Goal: Task Accomplishment & Management: Use online tool/utility

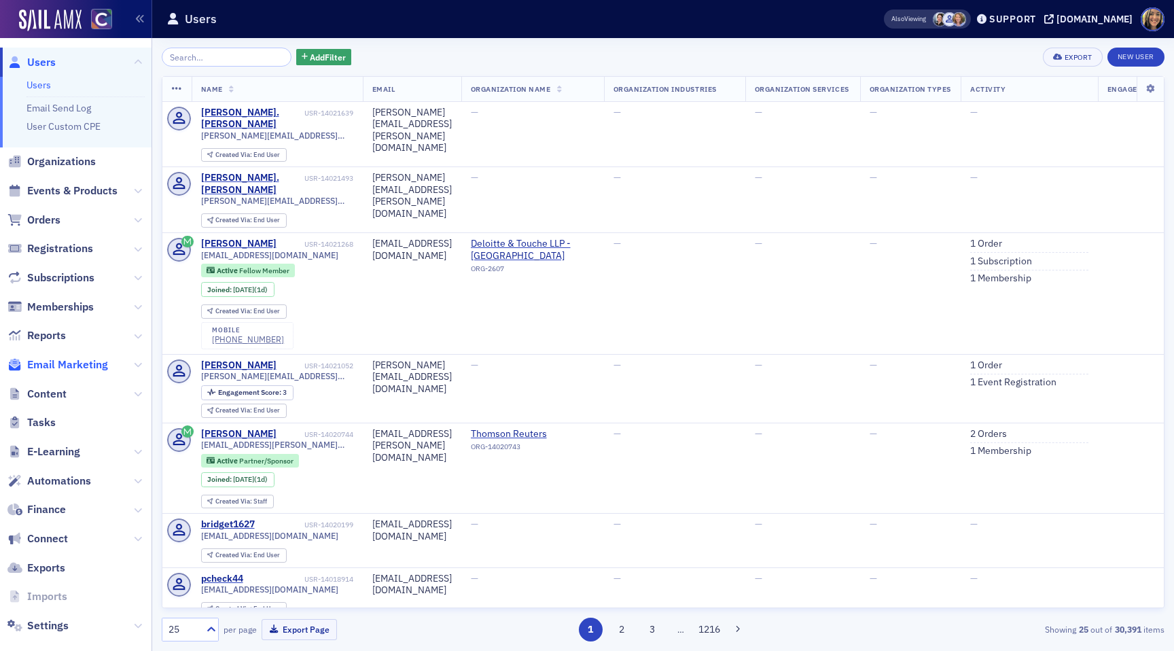
click at [66, 359] on span "Email Marketing" at bounding box center [67, 364] width 81 height 15
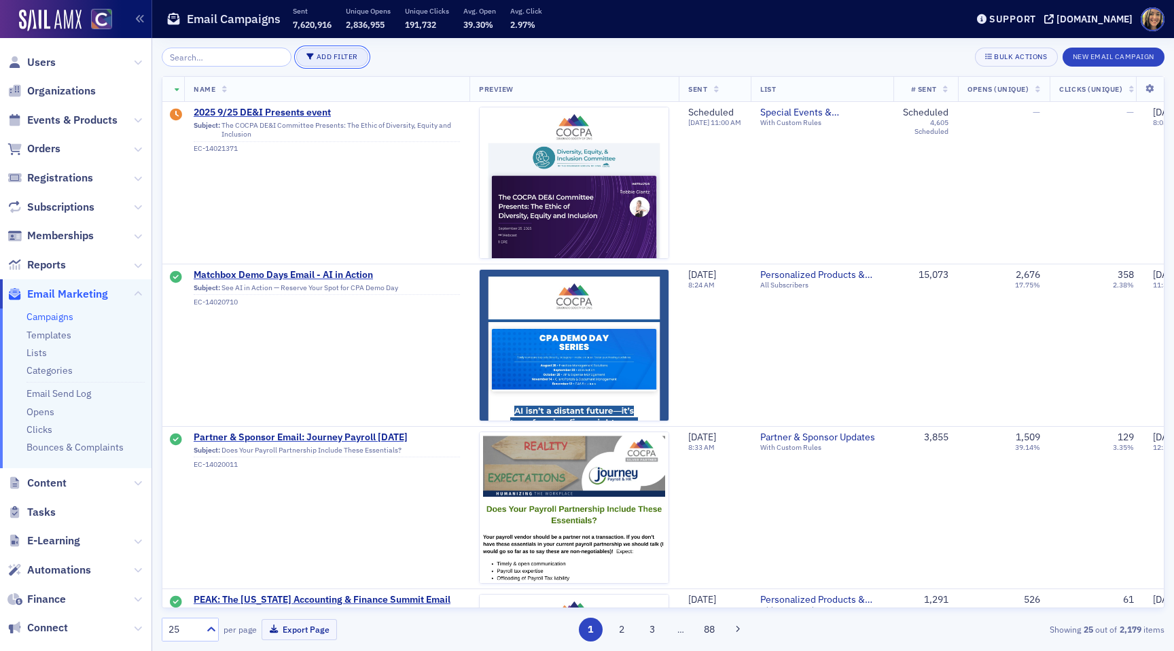
click at [316, 58] on button "Add Filter" at bounding box center [332, 57] width 72 height 19
click at [378, 39] on div "List" at bounding box center [388, 41] width 50 height 12
type input "p"
type input "partner"
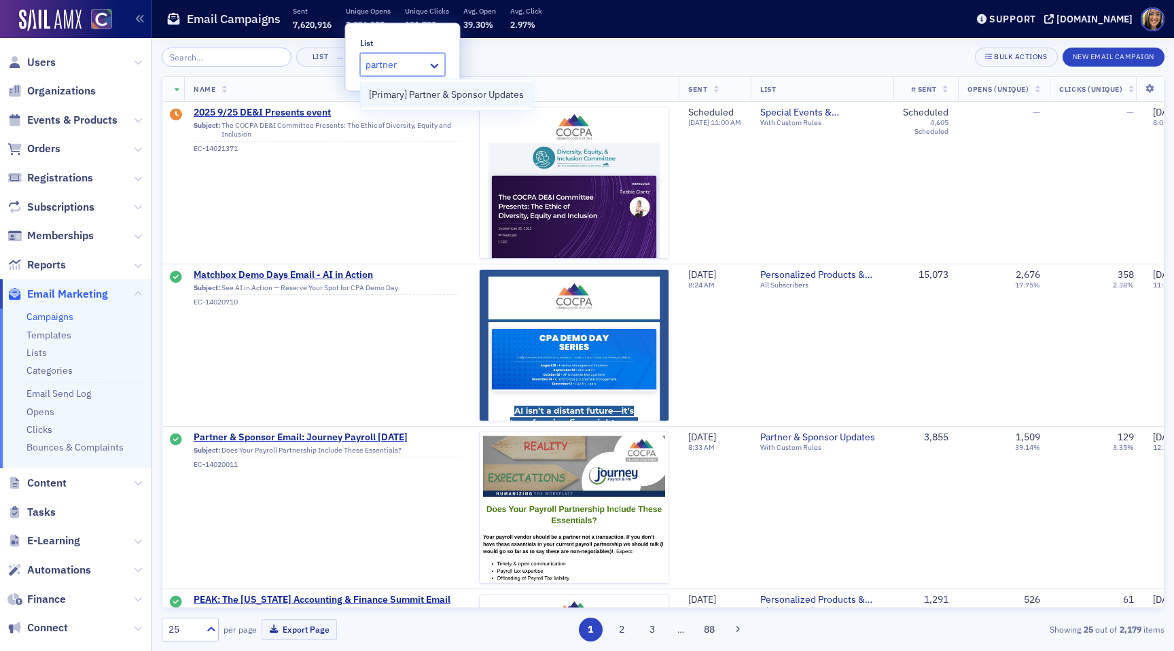
click at [400, 103] on div "[Primary] Partner & Sponsor Updates" at bounding box center [446, 94] width 171 height 25
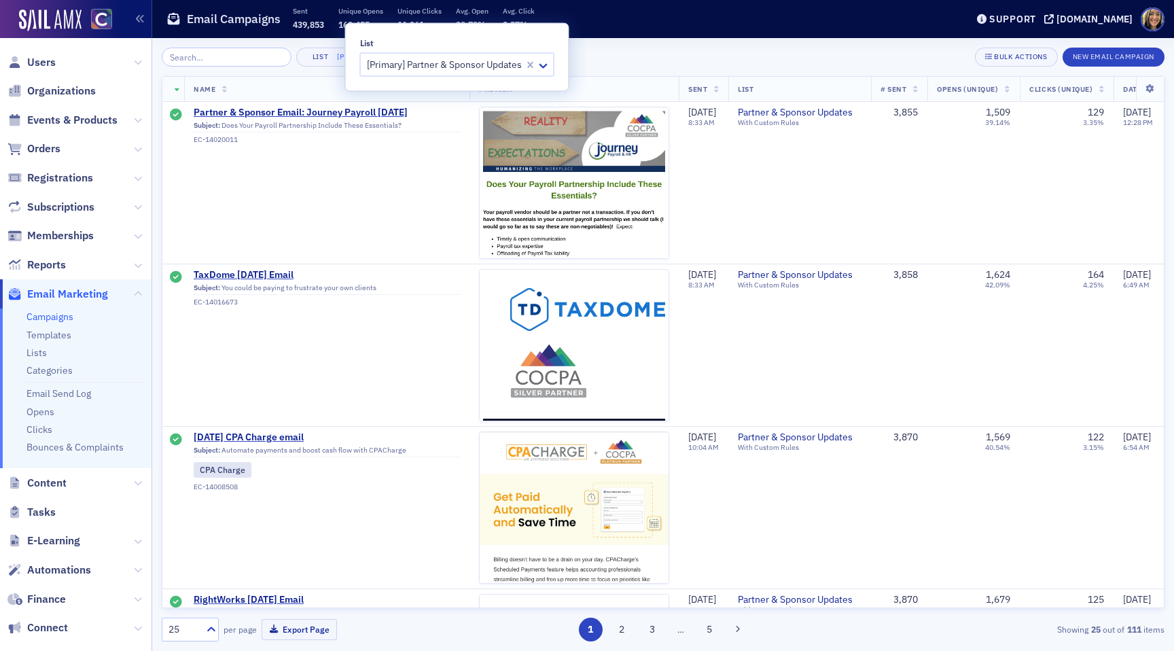
click at [656, 40] on div "List [Primary] Partner & Sponsor Updates × Bulk Actions New Email Campaign Name…" at bounding box center [663, 344] width 1003 height 613
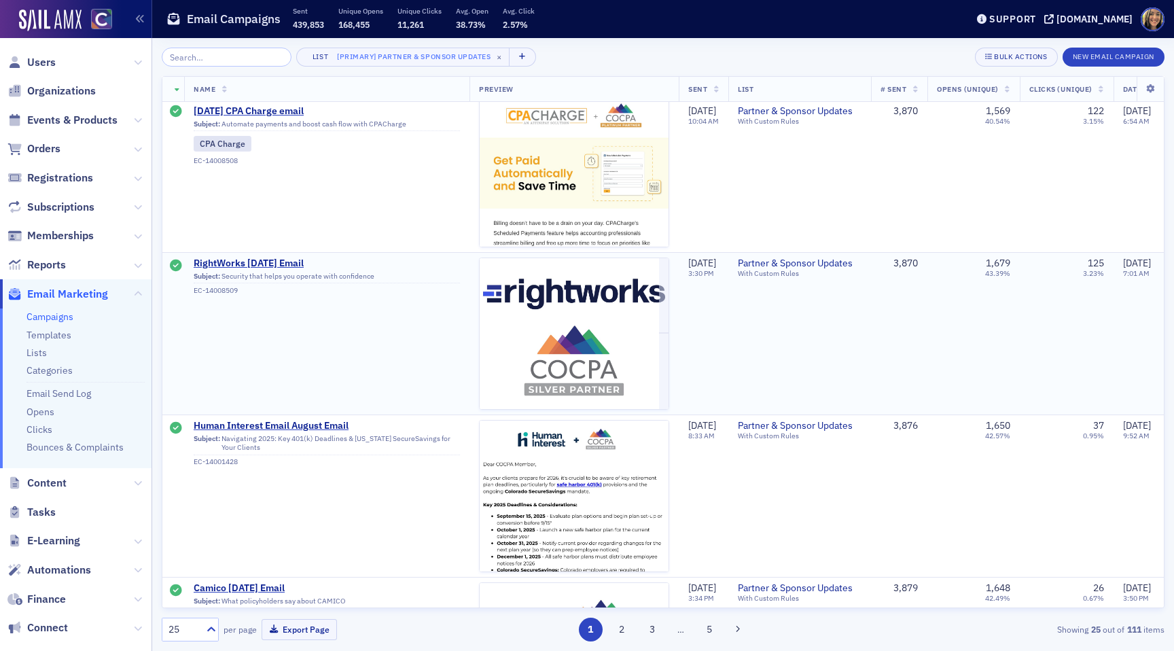
scroll to position [339, 0]
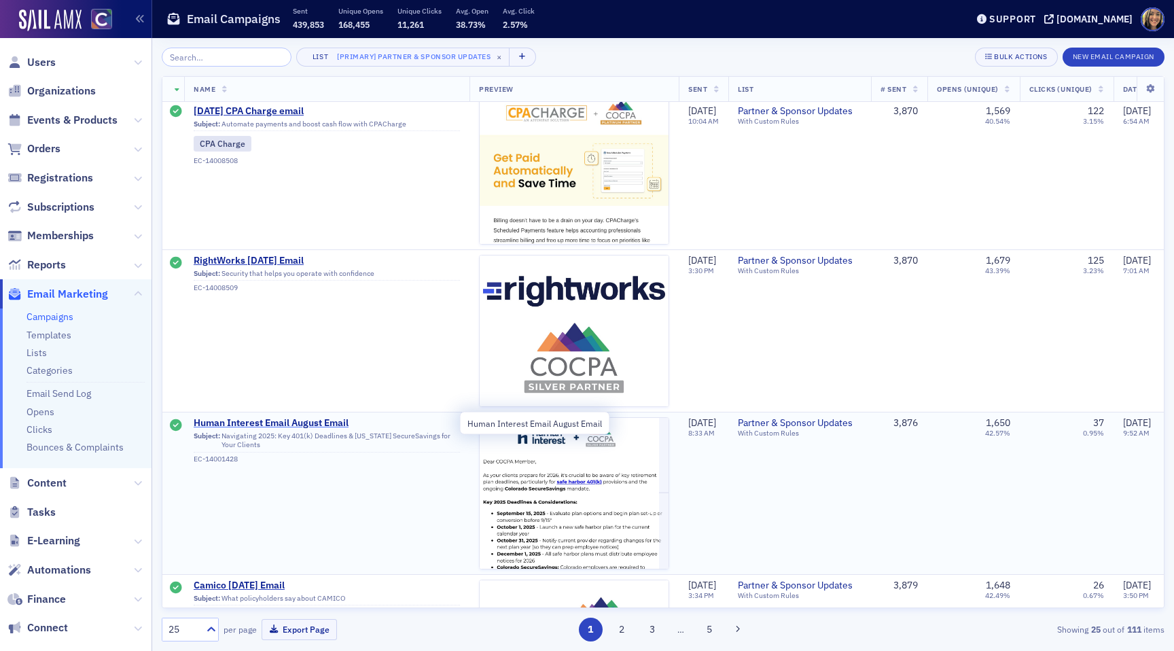
click at [313, 426] on span "Human Interest Email August Email" at bounding box center [327, 423] width 266 height 12
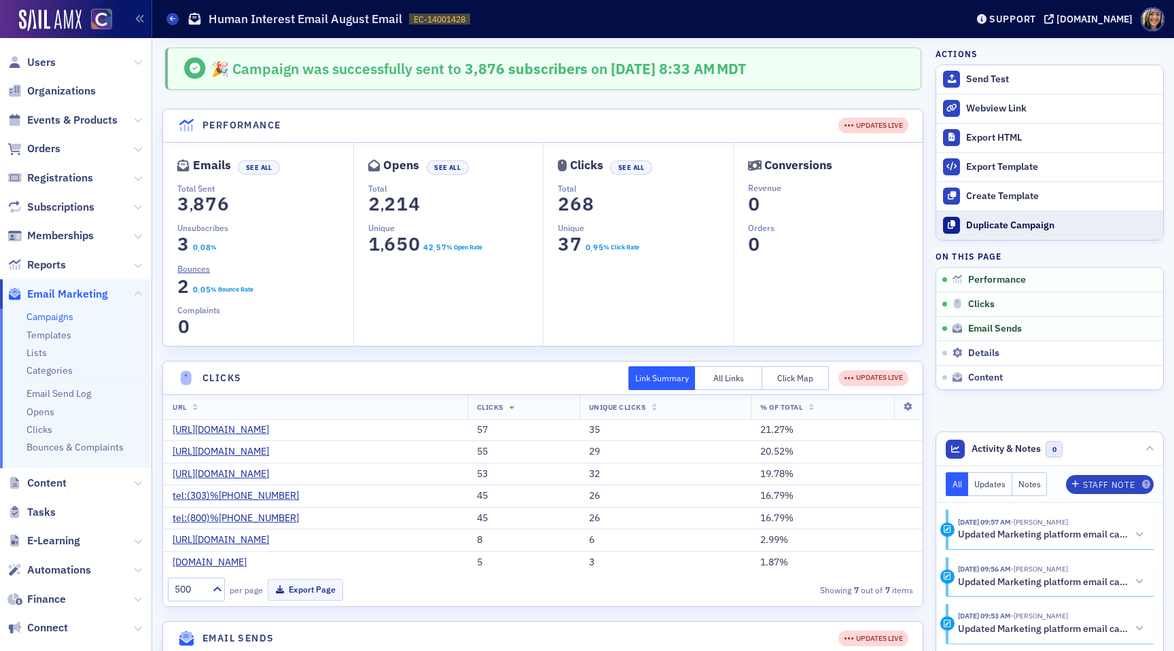
click at [1003, 231] on button "Duplicate Campaign" at bounding box center [1049, 225] width 227 height 29
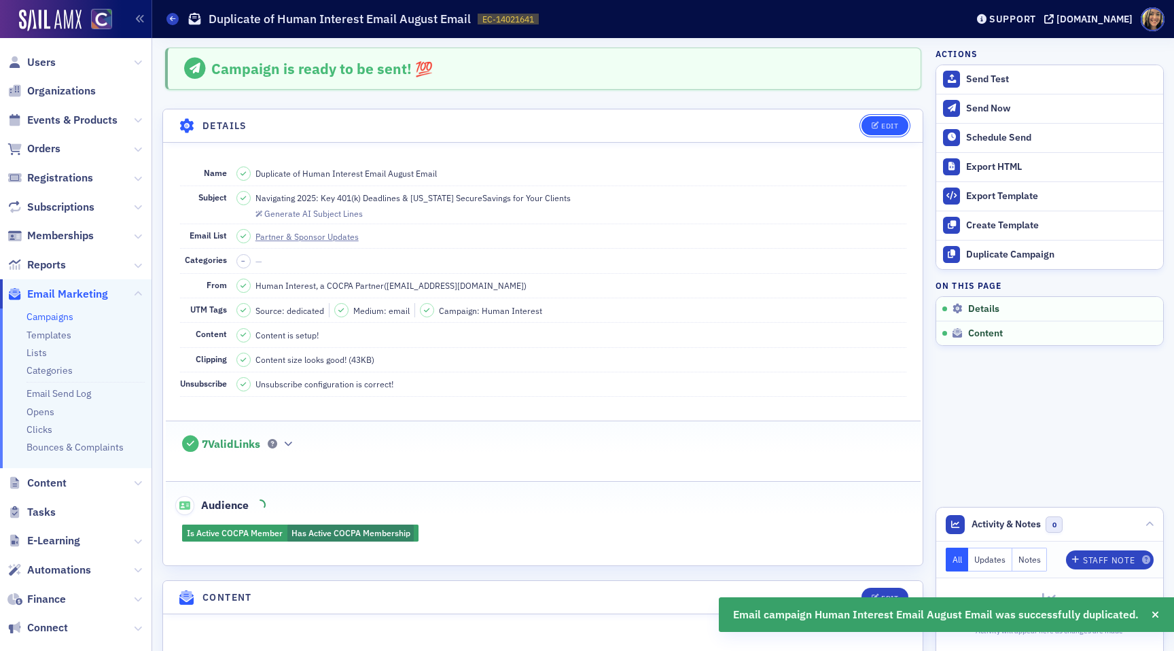
click at [883, 133] on button "Edit" at bounding box center [885, 125] width 47 height 19
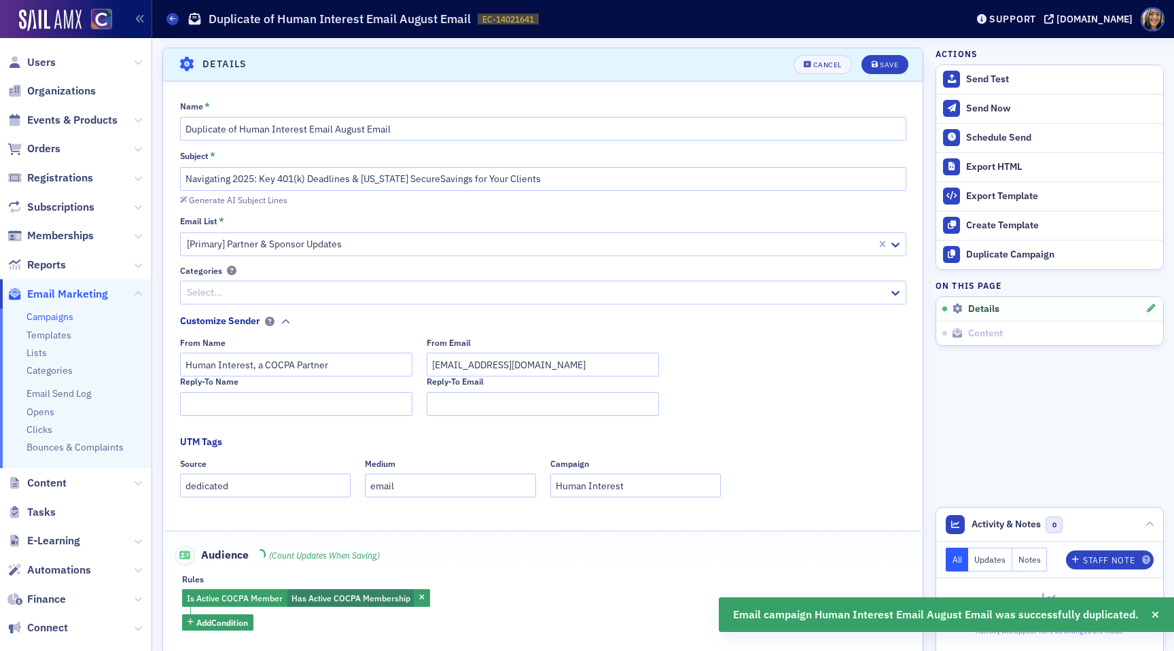
scroll to position [63, 0]
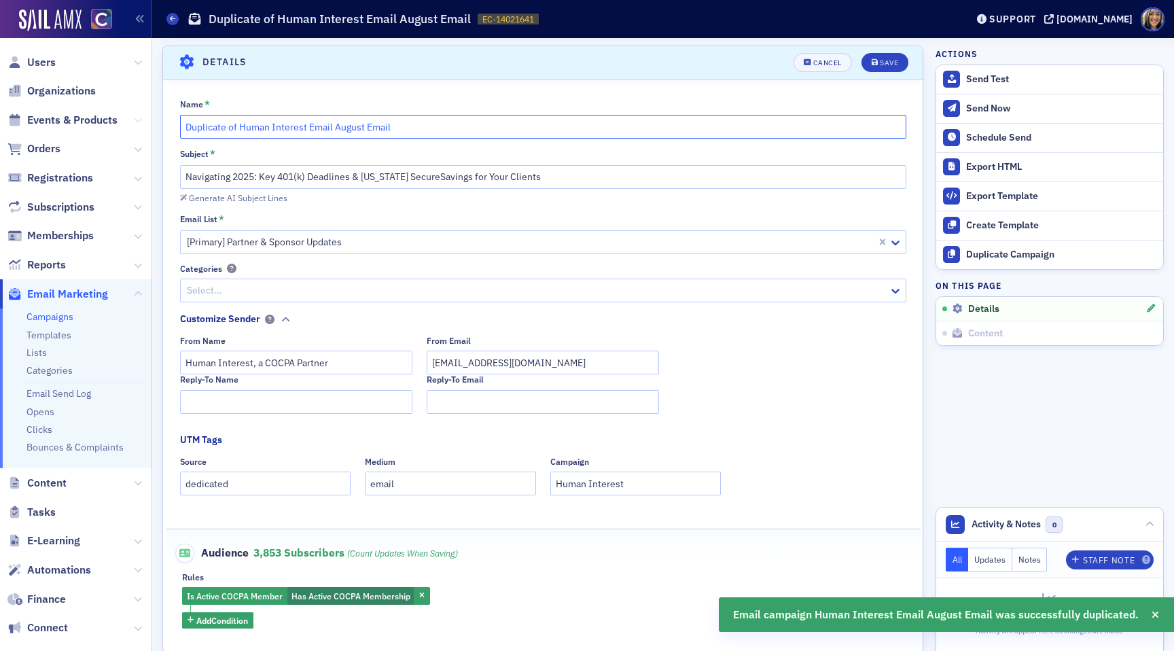
drag, startPoint x: 400, startPoint y: 132, endPoint x: 136, endPoint y: 126, distance: 264.4
click at [136, 126] on div "Users Organizations Events & Products Orders Registrations Subscriptions Member…" at bounding box center [587, 325] width 1174 height 651
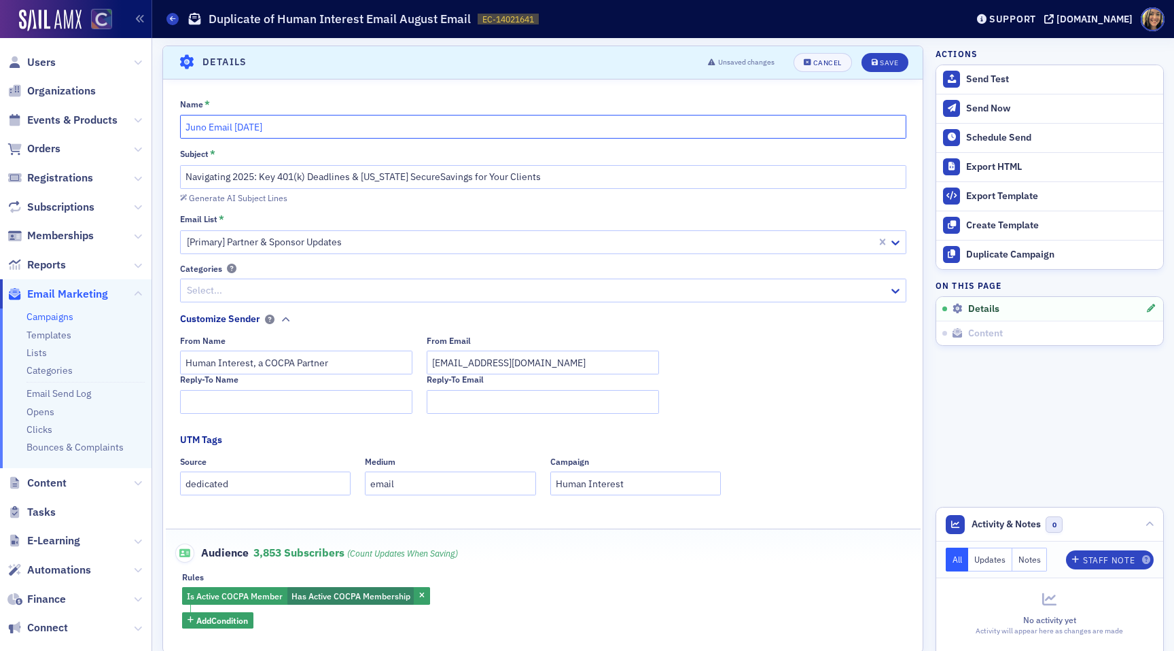
type input "Juno Email September 2025"
click at [386, 176] on input "Navigating 2025: Key 401(k) Deadlines & Colorado SecureSavings for Your Clients" at bounding box center [543, 177] width 726 height 24
paste input "How This CPA Hit 50% Margins Without Working Overtime"
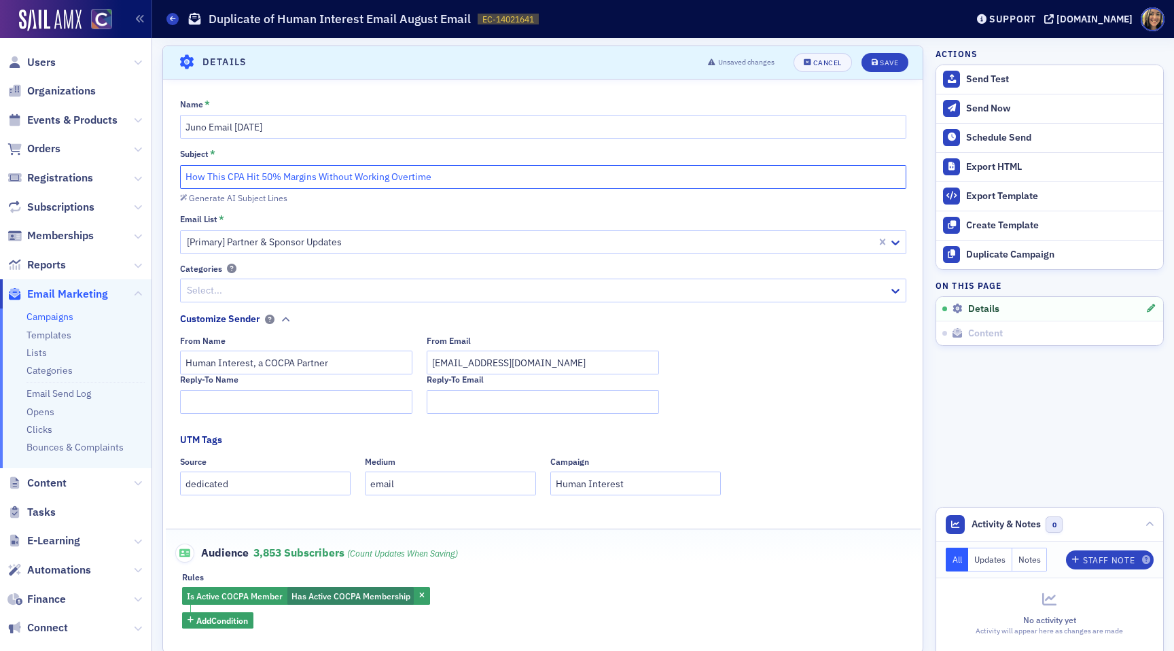
type input "How This CPA Hit 50% Margins Without Working Overtime"
drag, startPoint x: 251, startPoint y: 364, endPoint x: 171, endPoint y: 355, distance: 81.3
click at [171, 355] on div "Name * Juno Email September 2025 Subject * How This CPA Hit 50% Margins Without…" at bounding box center [543, 364] width 760 height 531
type input "Juno, a COCPA Partner"
click at [592, 485] on input "Human Interest" at bounding box center [635, 484] width 171 height 24
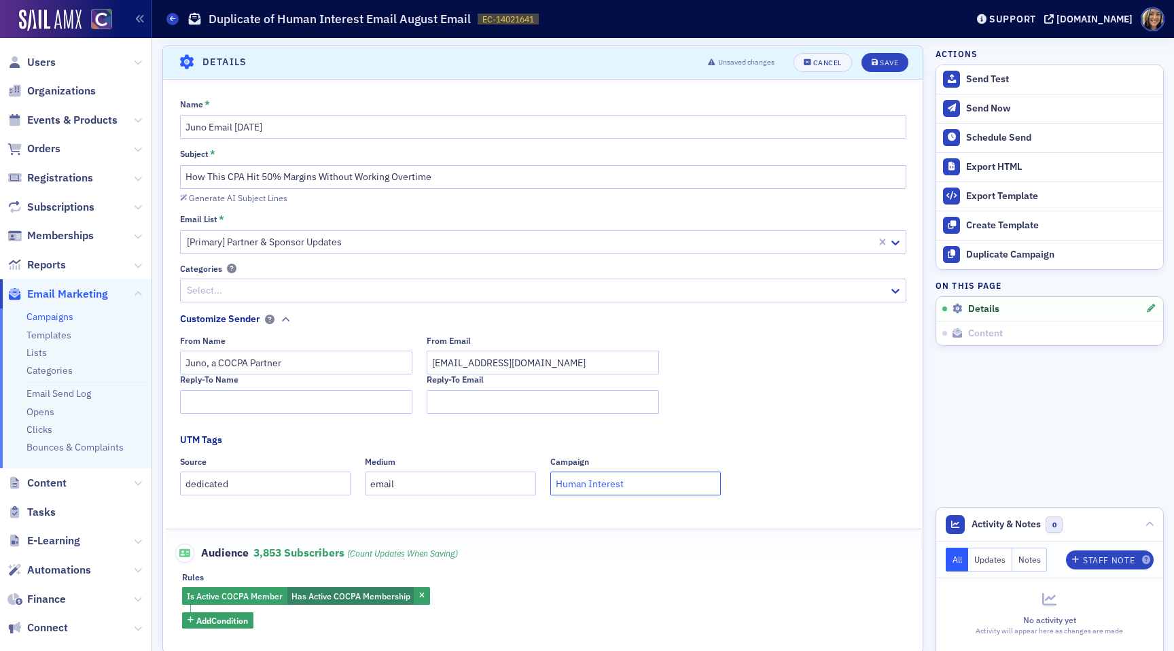
click at [592, 485] on input "Human Interest" at bounding box center [635, 484] width 171 height 24
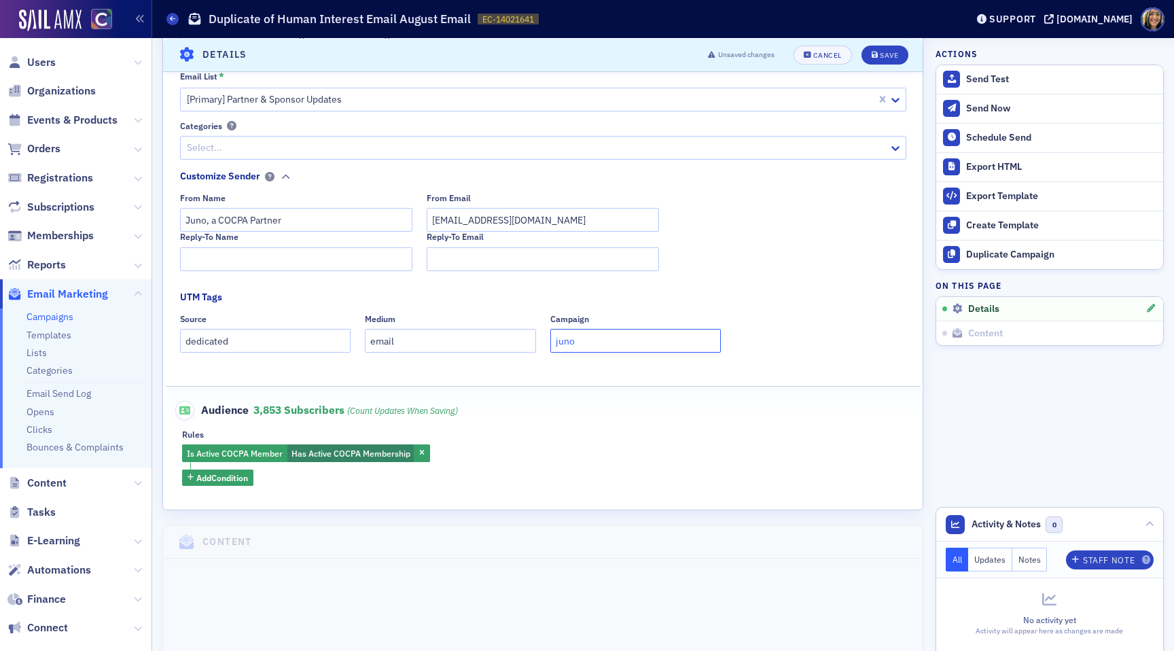
scroll to position [0, 0]
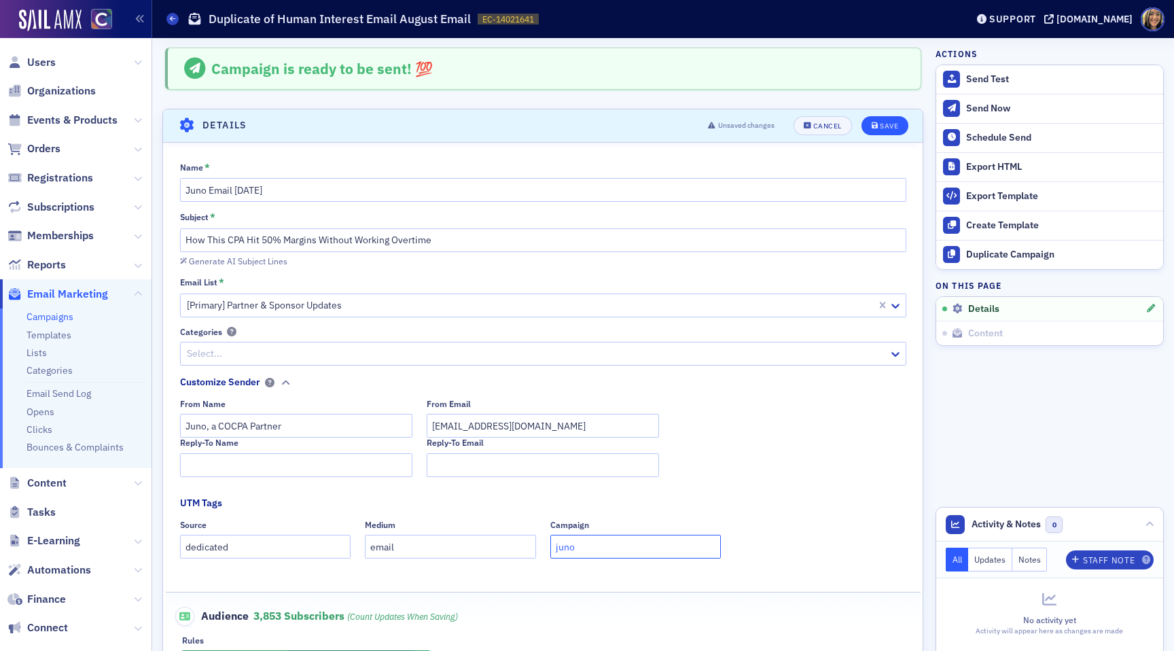
type input "juno"
click at [875, 124] on icon "submit" at bounding box center [875, 125] width 7 height 7
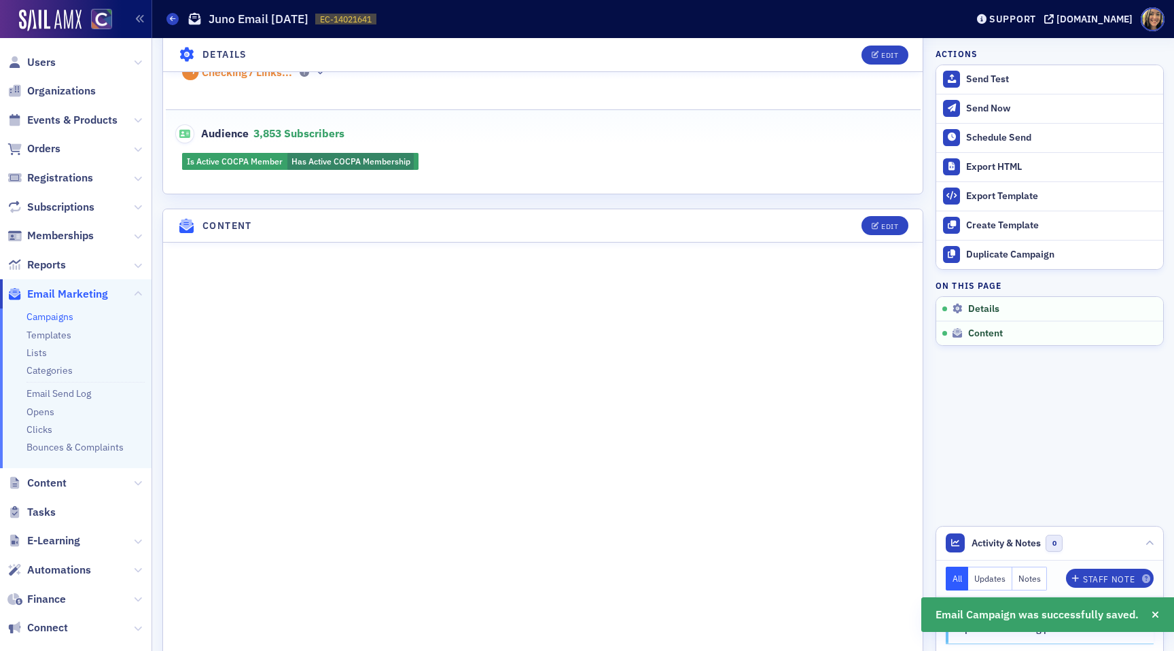
scroll to position [377, 0]
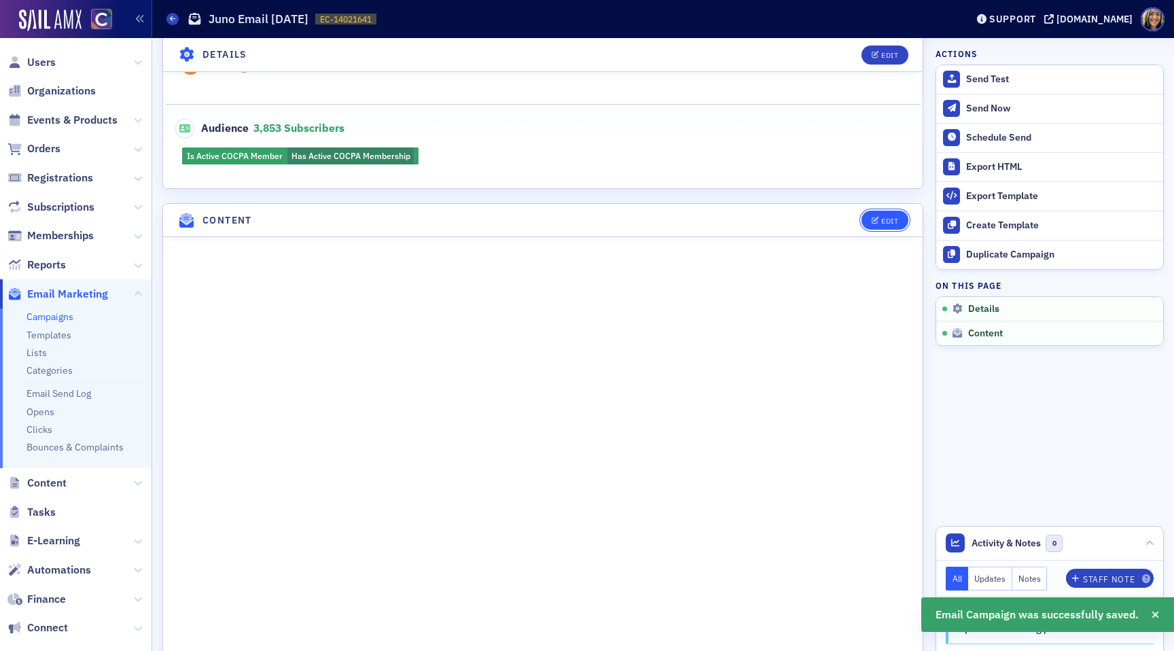
click at [898, 211] on button "Edit" at bounding box center [885, 220] width 47 height 19
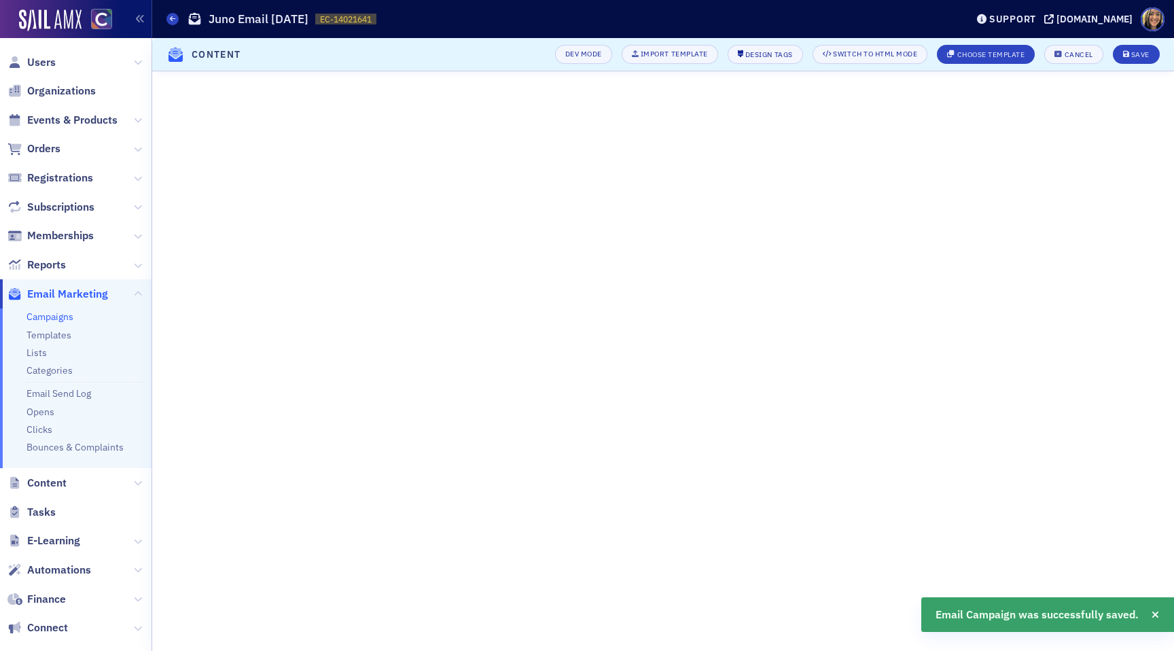
scroll to position [0, 0]
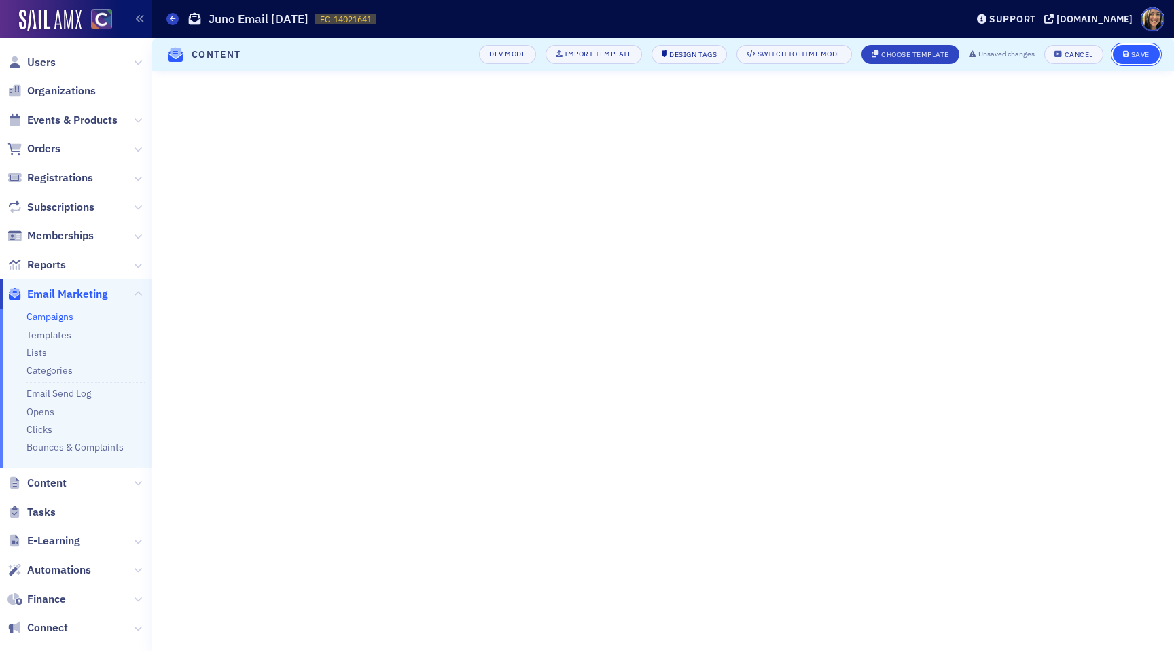
click at [1141, 56] on div "Save" at bounding box center [1140, 54] width 18 height 7
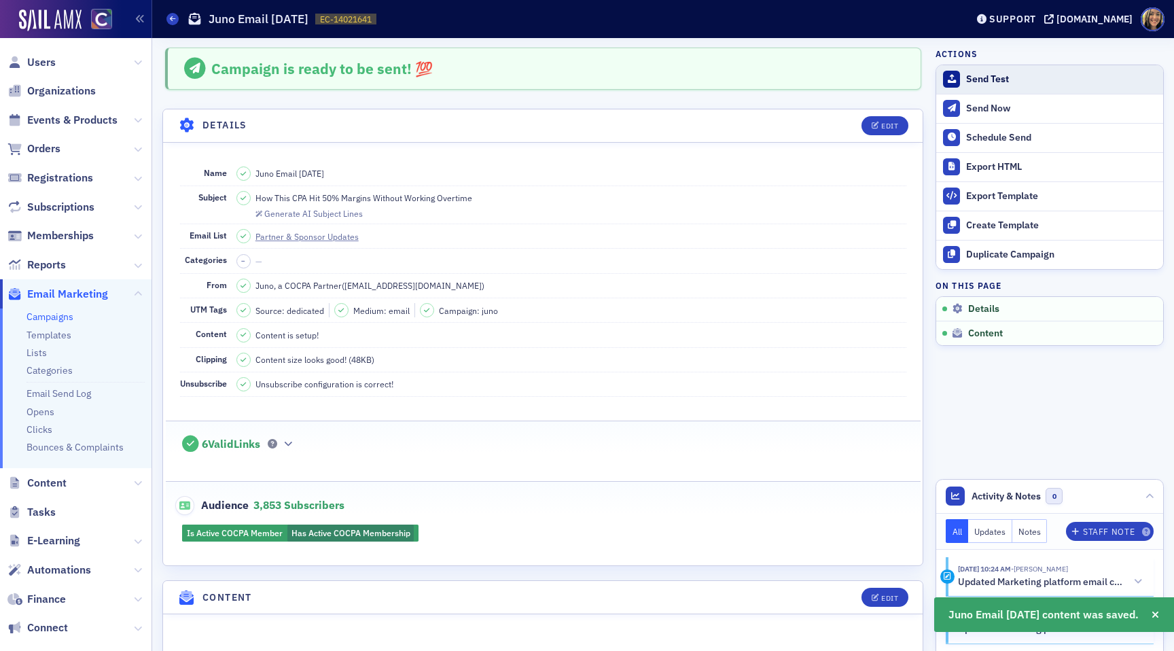
click at [1005, 79] on div "Send Test" at bounding box center [1061, 79] width 190 height 12
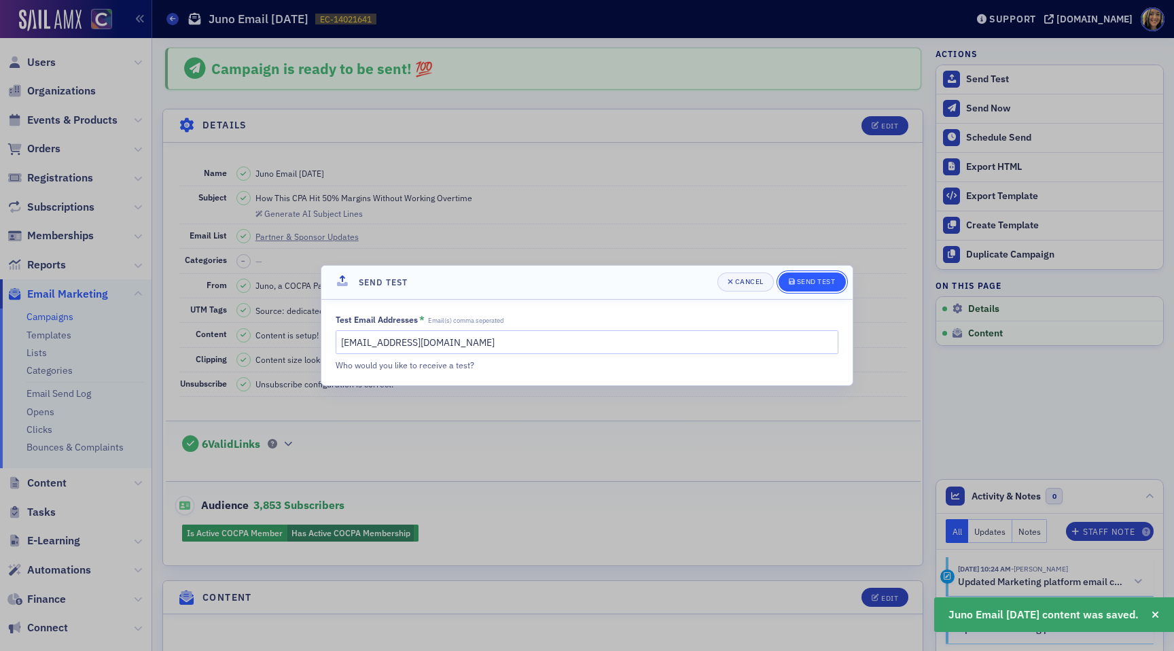
click at [820, 276] on button "Send Test" at bounding box center [812, 281] width 67 height 19
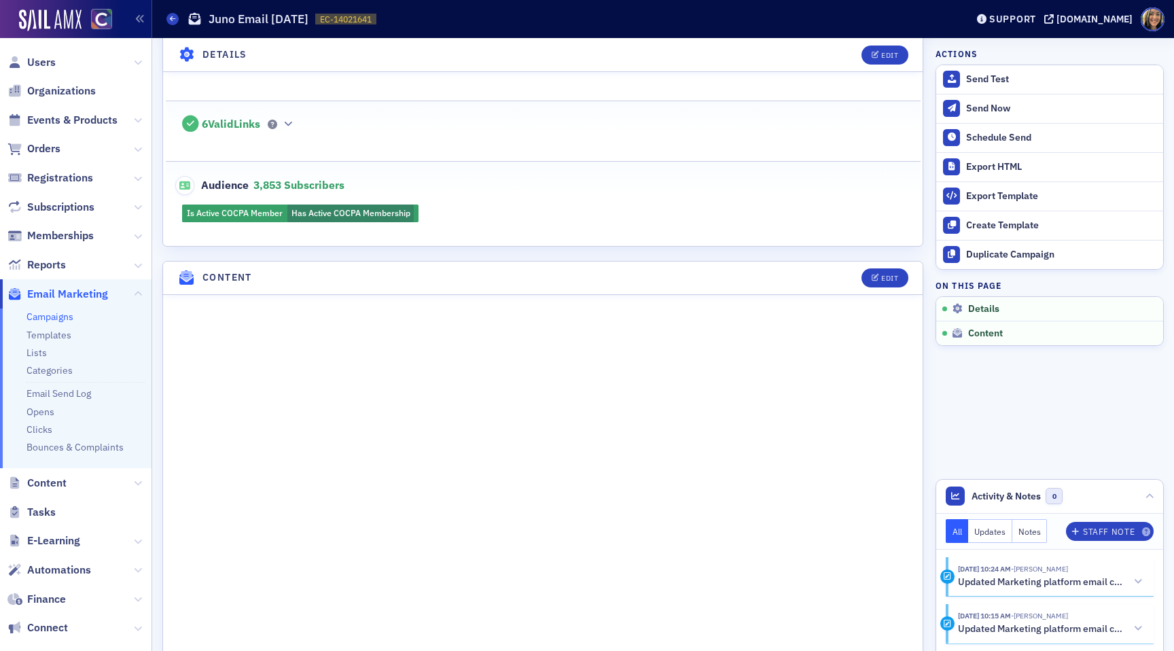
scroll to position [385, 0]
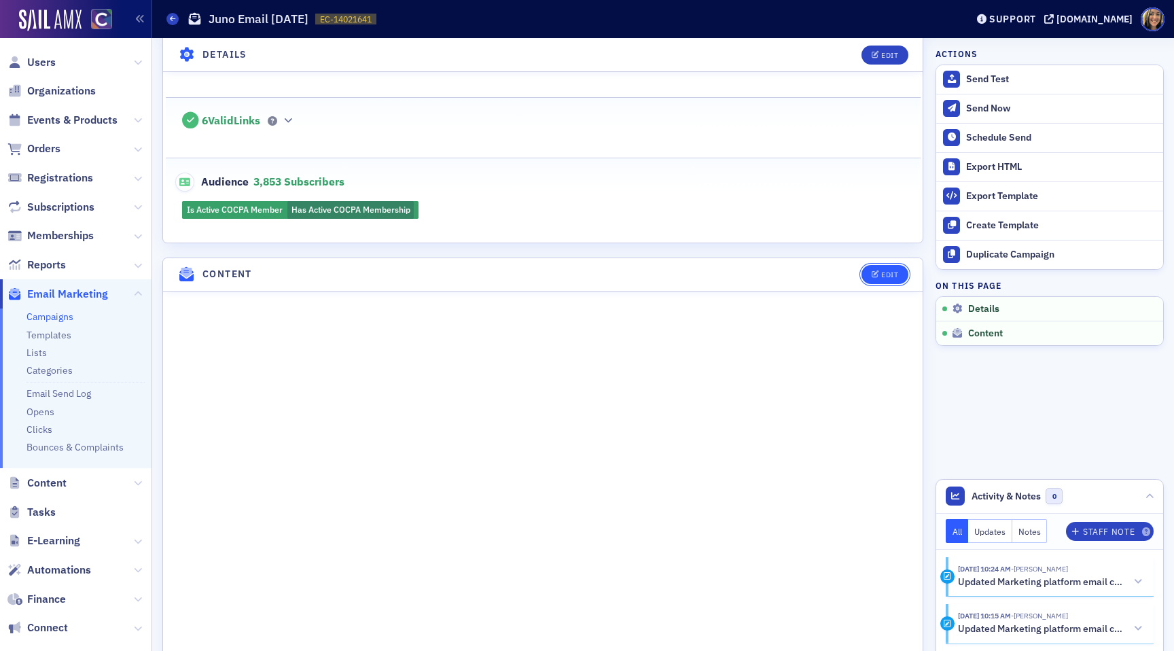
click at [901, 270] on button "Edit" at bounding box center [885, 274] width 47 height 19
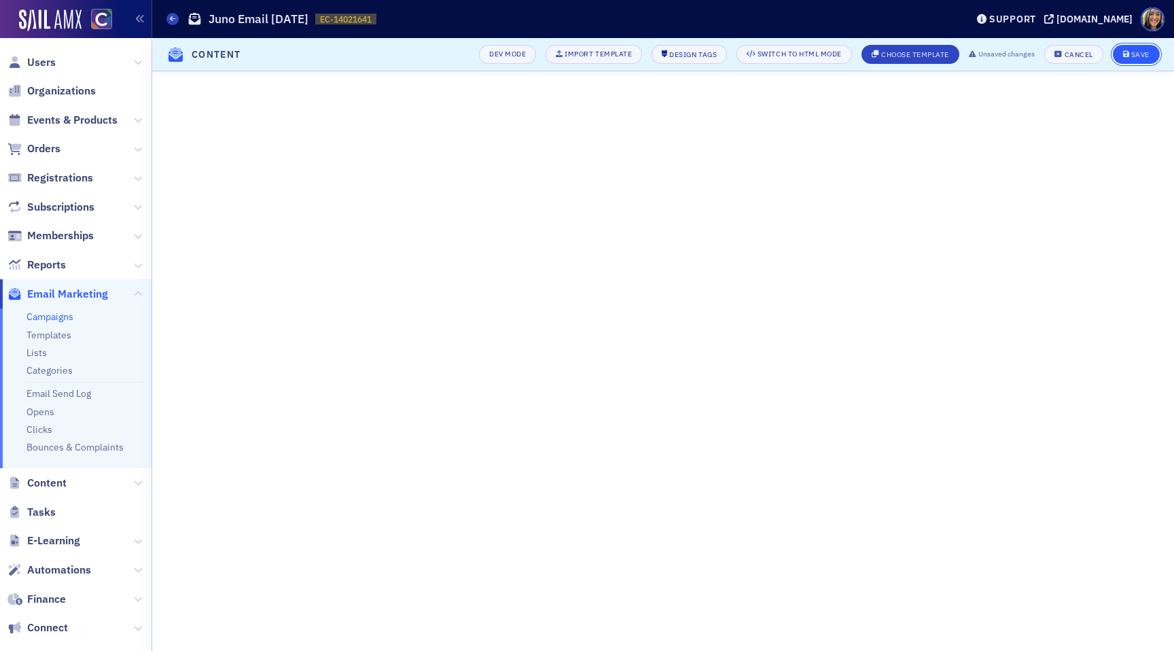
click at [1136, 48] on button "Save" at bounding box center [1136, 54] width 47 height 19
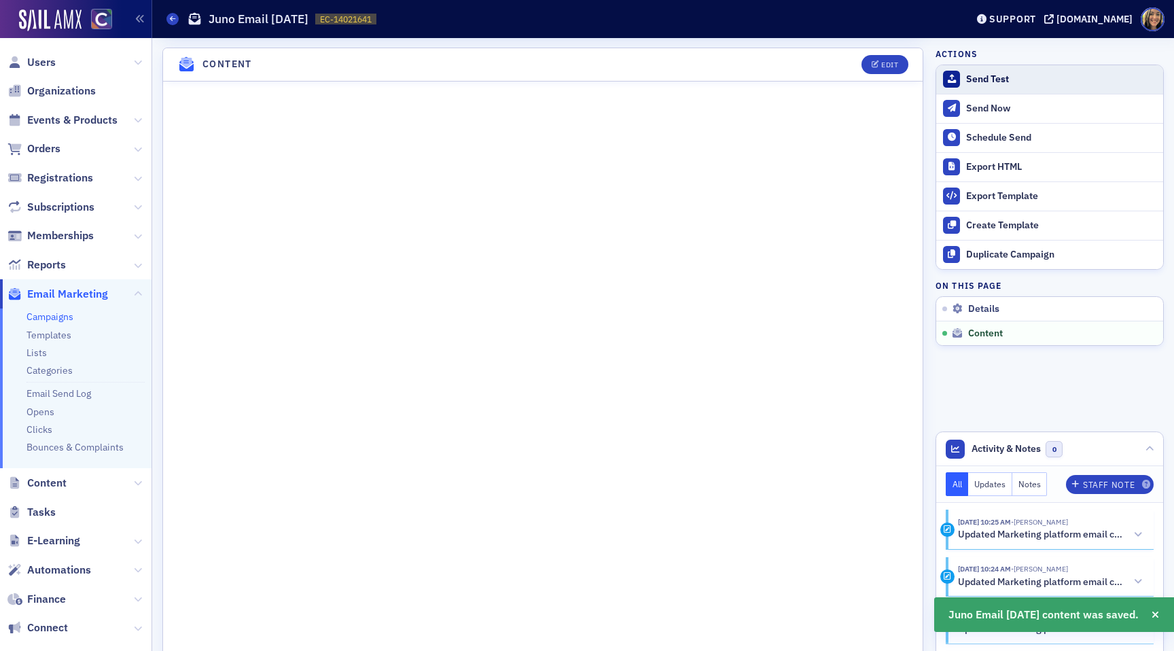
scroll to position [595, 0]
click at [981, 77] on div "Send Test" at bounding box center [1061, 79] width 190 height 12
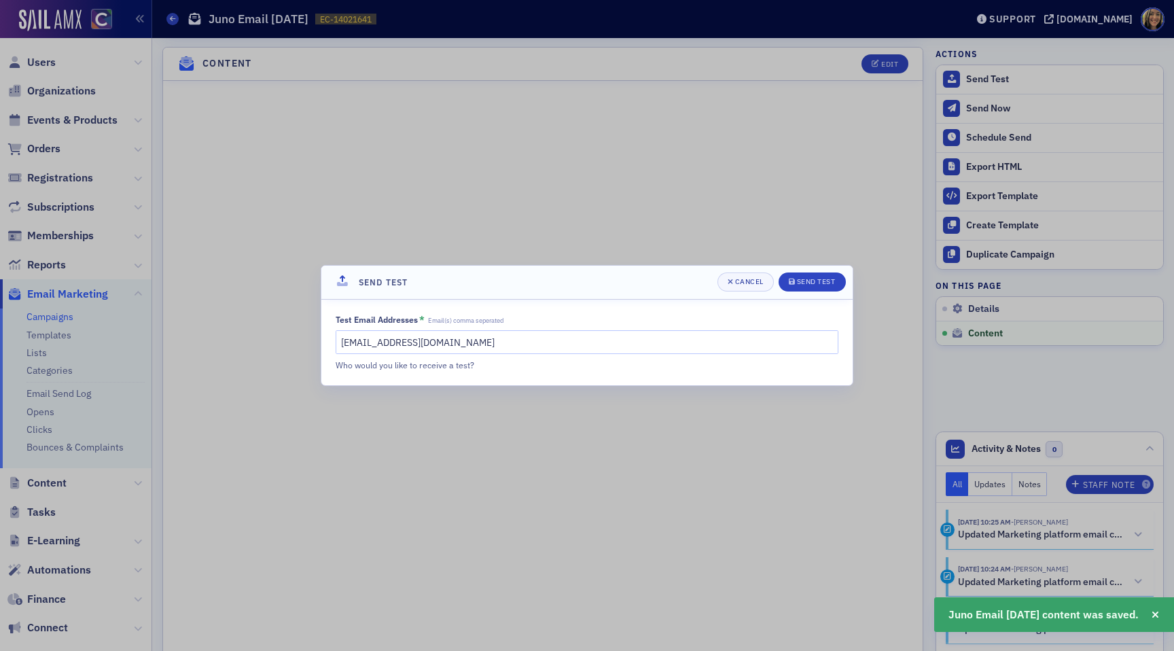
click at [667, 487] on div at bounding box center [587, 325] width 1174 height 651
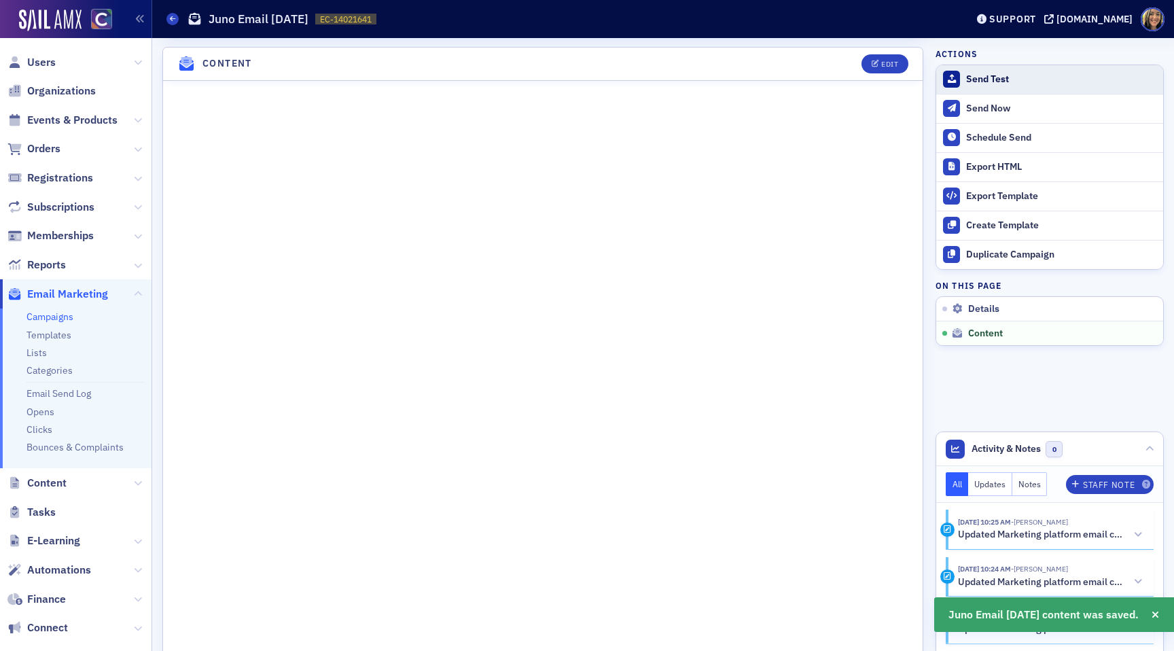
click at [985, 79] on div "Send Test" at bounding box center [1061, 79] width 190 height 12
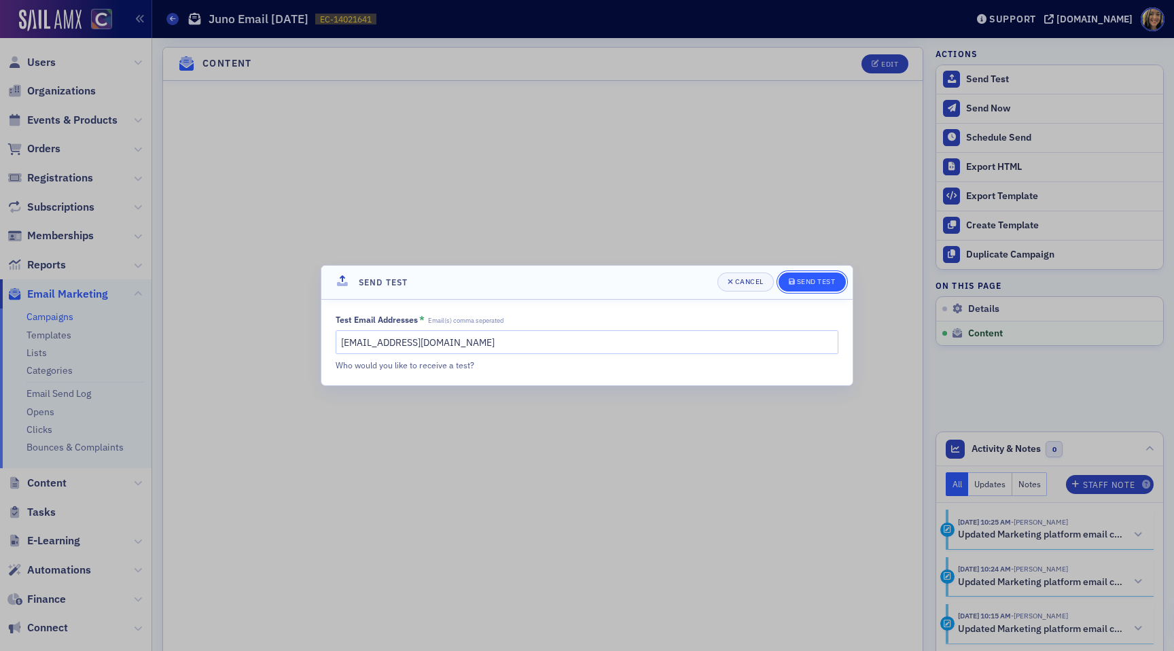
click at [830, 278] on div "Send Test" at bounding box center [816, 281] width 39 height 7
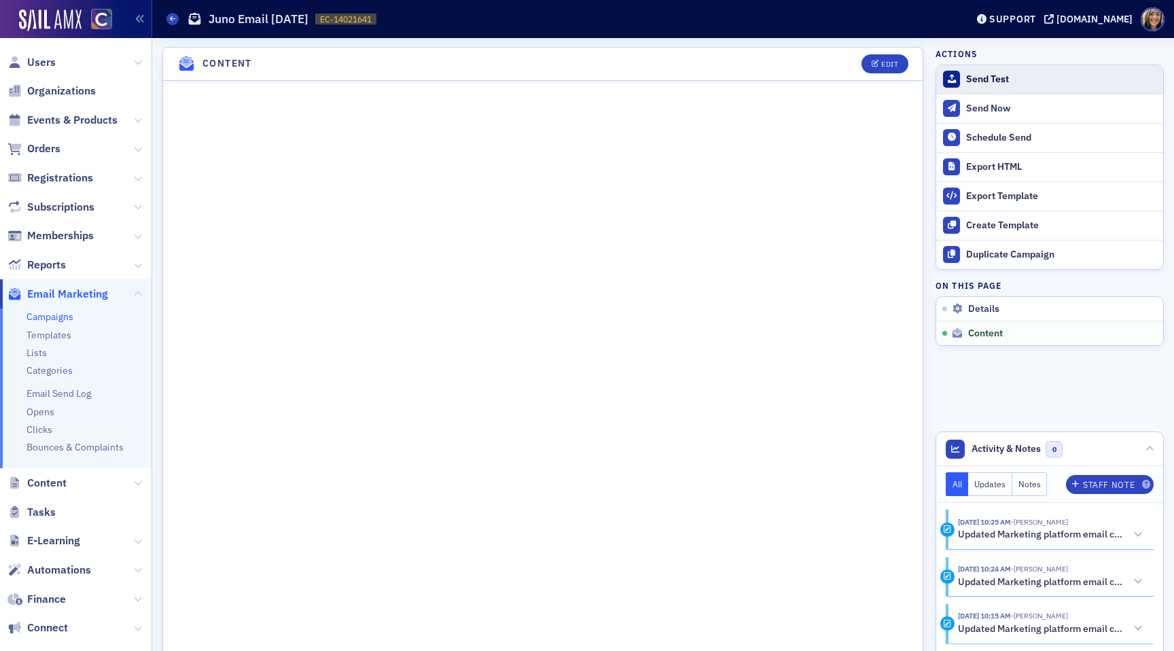
click at [968, 70] on button "Send Test" at bounding box center [1049, 79] width 227 height 29
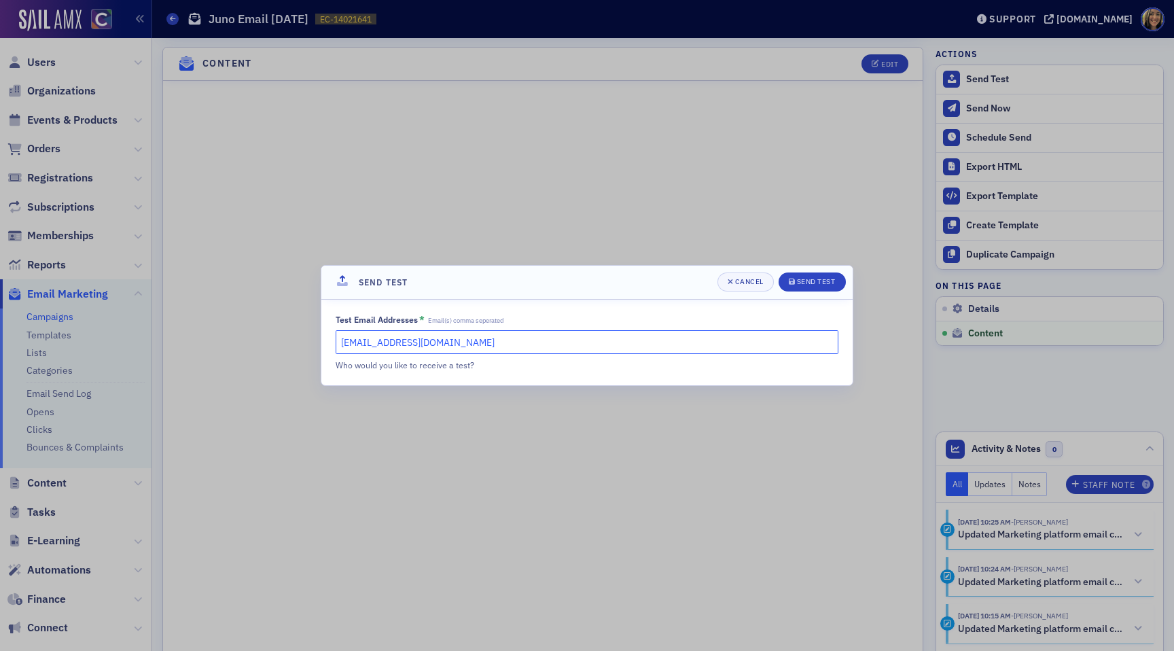
click at [490, 344] on input "lauren@blueoceanideas.com" at bounding box center [587, 342] width 503 height 24
type input "cheryl@cocpa.org"
click at [790, 277] on div "submit" at bounding box center [793, 282] width 8 height 11
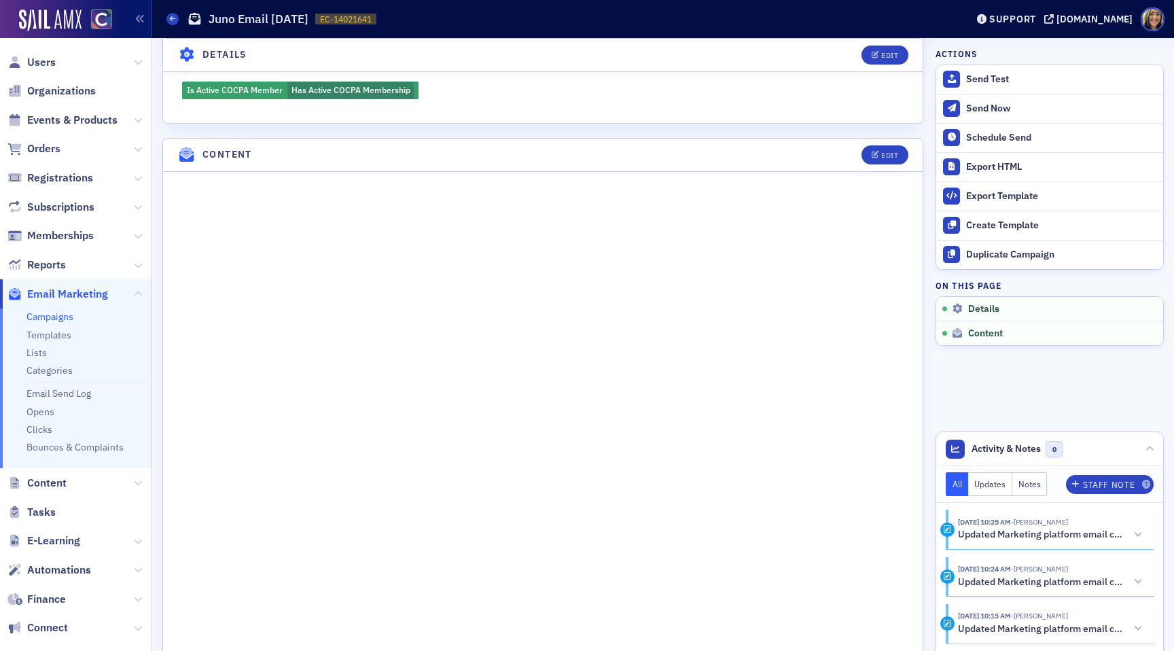
scroll to position [518, 0]
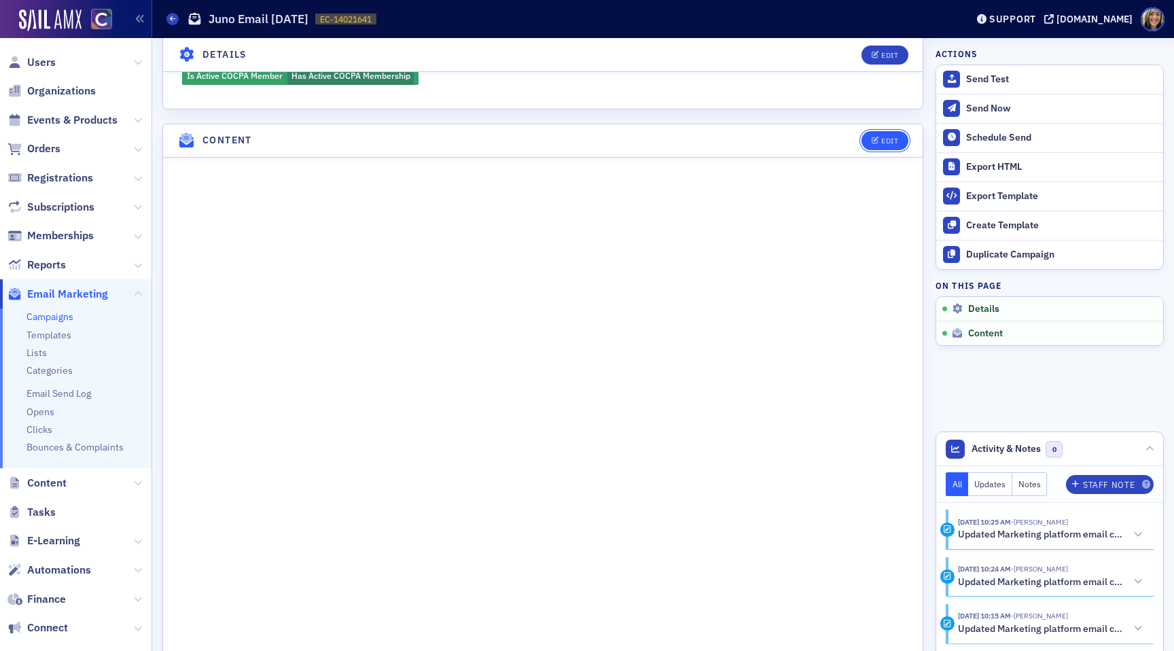
click at [891, 145] on button "Edit" at bounding box center [885, 140] width 47 height 19
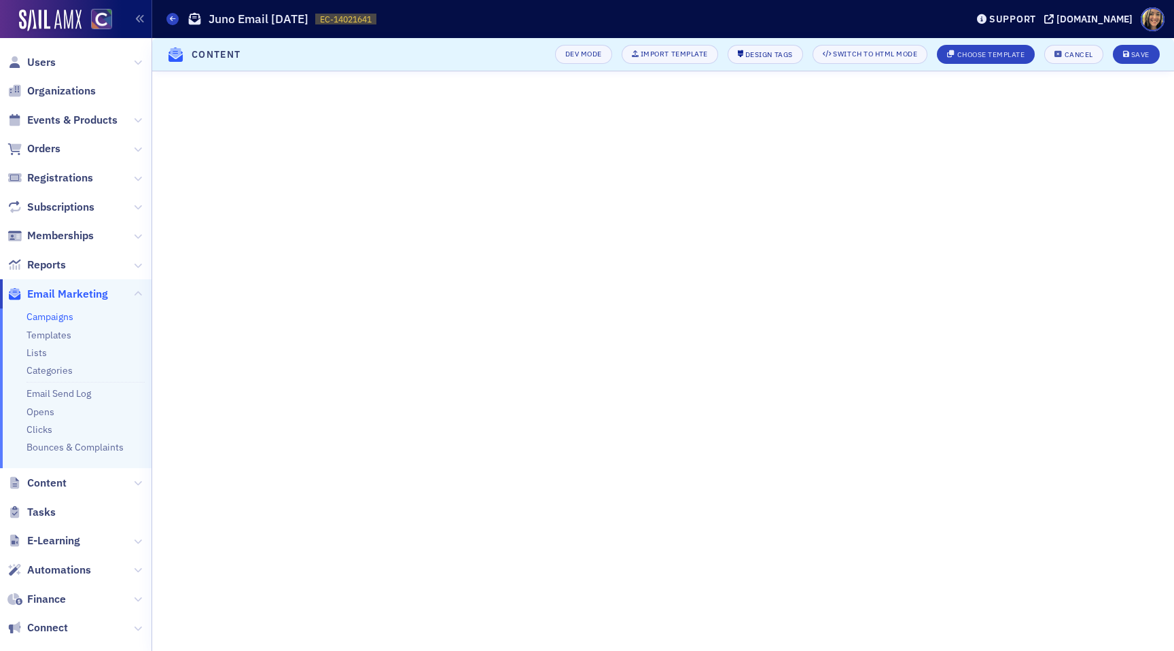
scroll to position [0, 0]
click at [1145, 58] on div "Save" at bounding box center [1140, 54] width 18 height 7
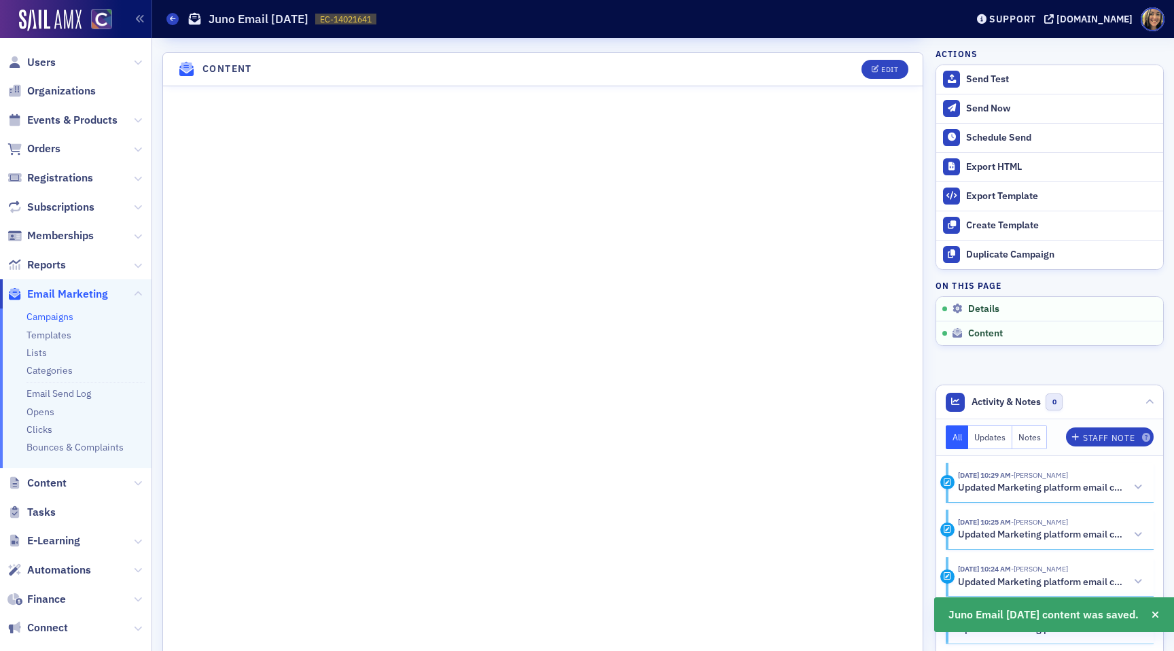
scroll to position [595, 0]
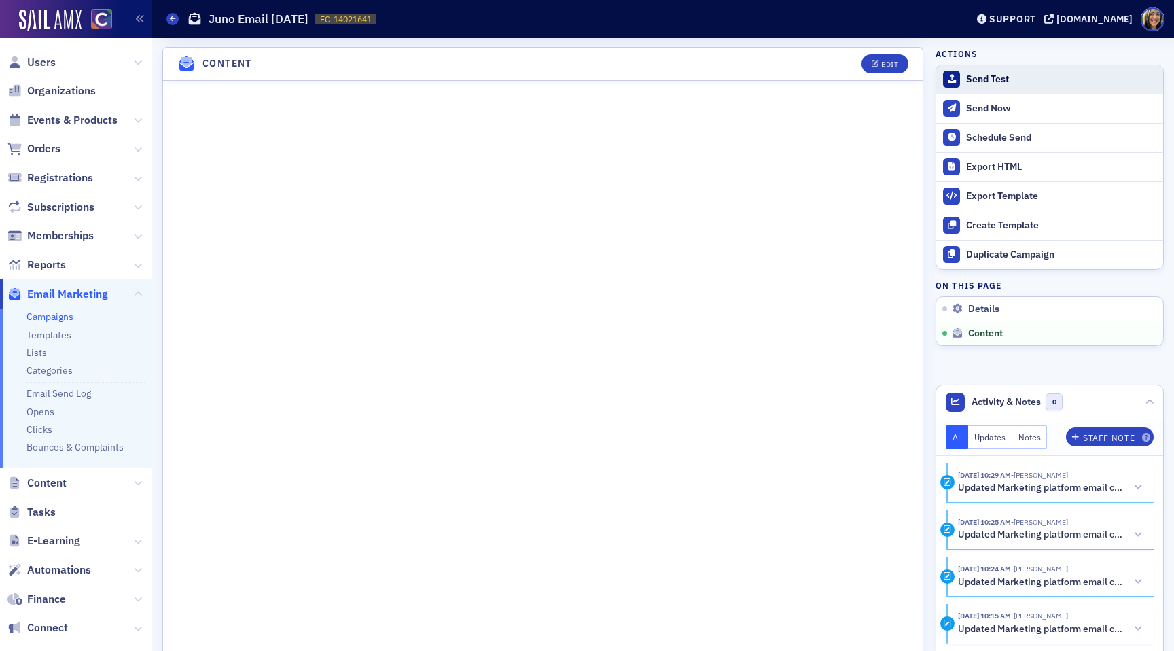
click at [971, 74] on div "Send Test" at bounding box center [1061, 79] width 190 height 12
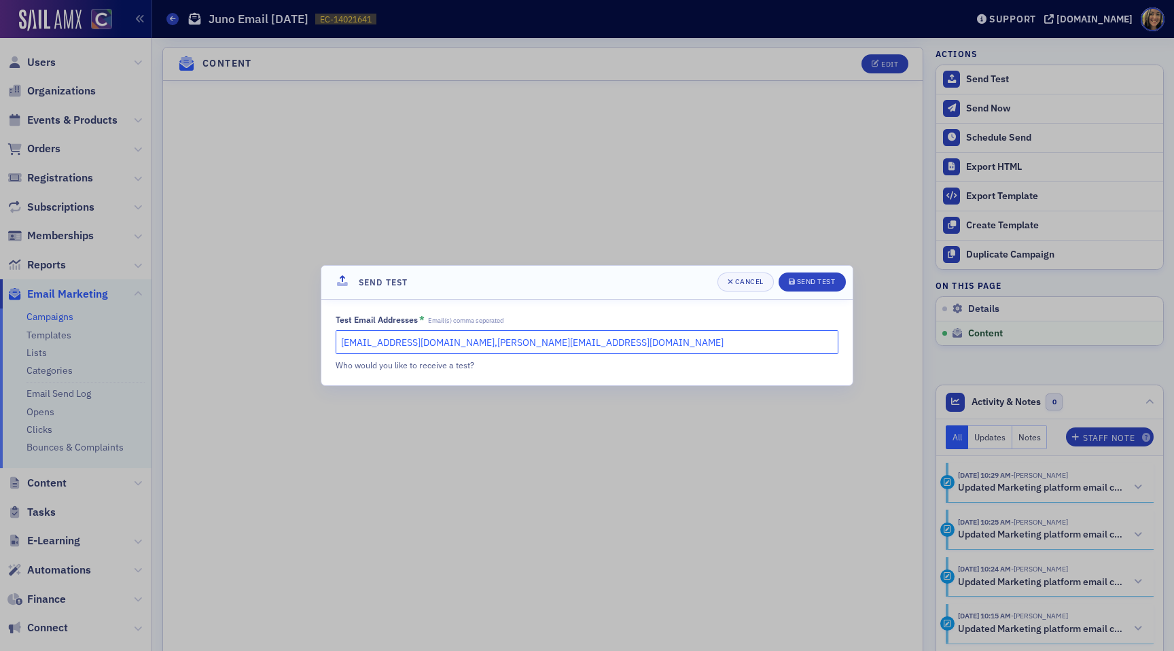
drag, startPoint x: 552, startPoint y: 345, endPoint x: 462, endPoint y: 344, distance: 90.4
click at [462, 344] on input "lauren@blueoceanideas.com,cheryl@cocpa.org" at bounding box center [587, 342] width 503 height 24
type input "lauren@blueoceanideas.com"
click at [811, 280] on div "Send Test" at bounding box center [816, 281] width 39 height 7
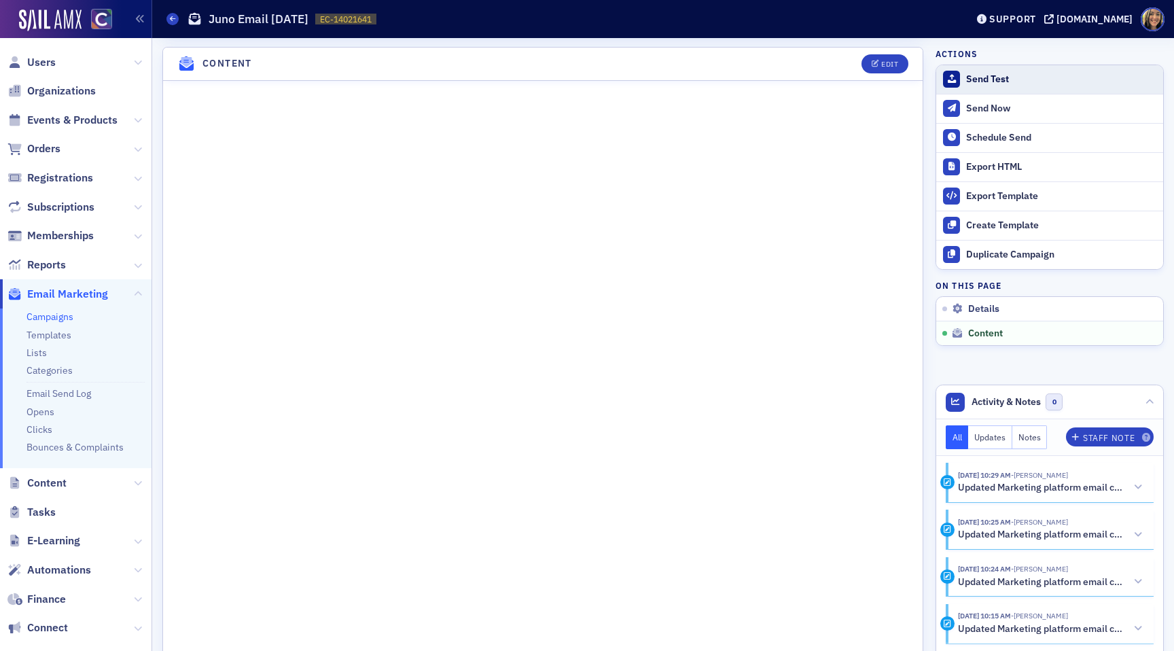
click at [991, 77] on div "Send Test" at bounding box center [1061, 79] width 190 height 12
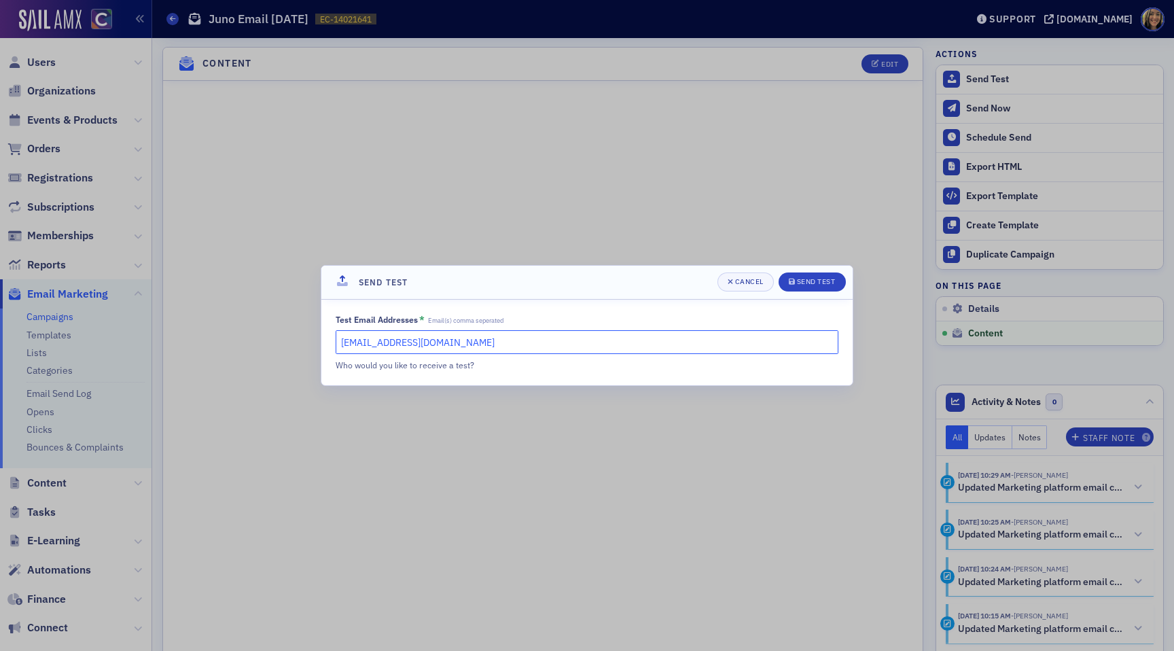
click at [572, 339] on input "lauren@blueoceanideas.com" at bounding box center [587, 342] width 503 height 24
type input "cheryl@cocpa.org"
click at [812, 285] on div "Send Test" at bounding box center [816, 281] width 39 height 7
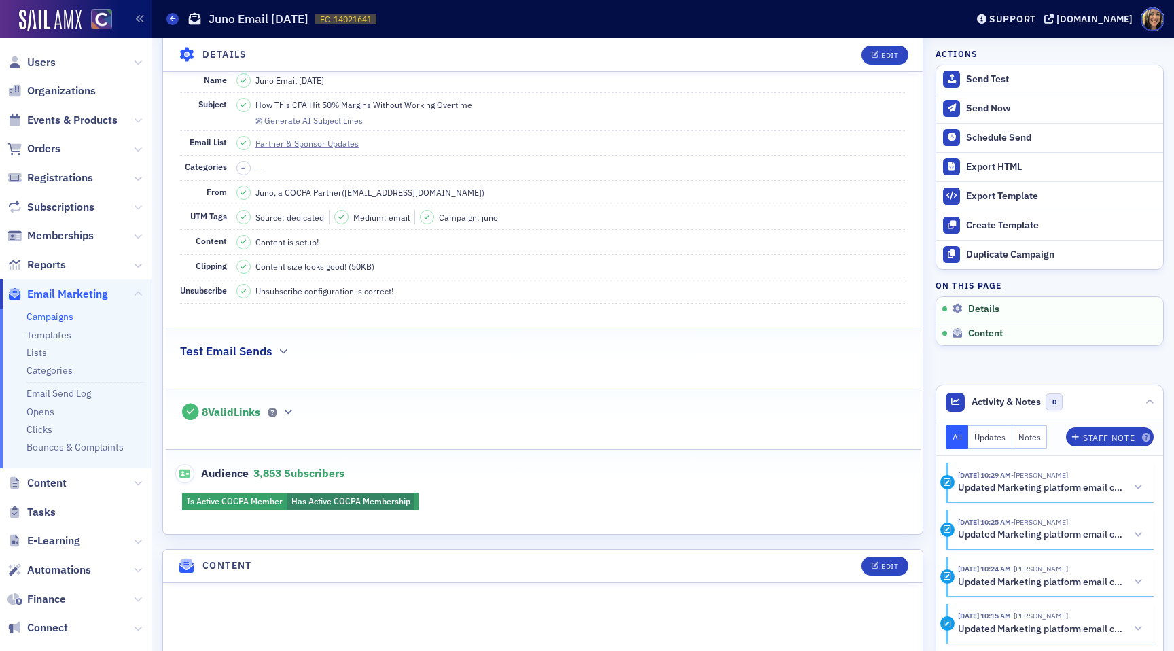
scroll to position [0, 0]
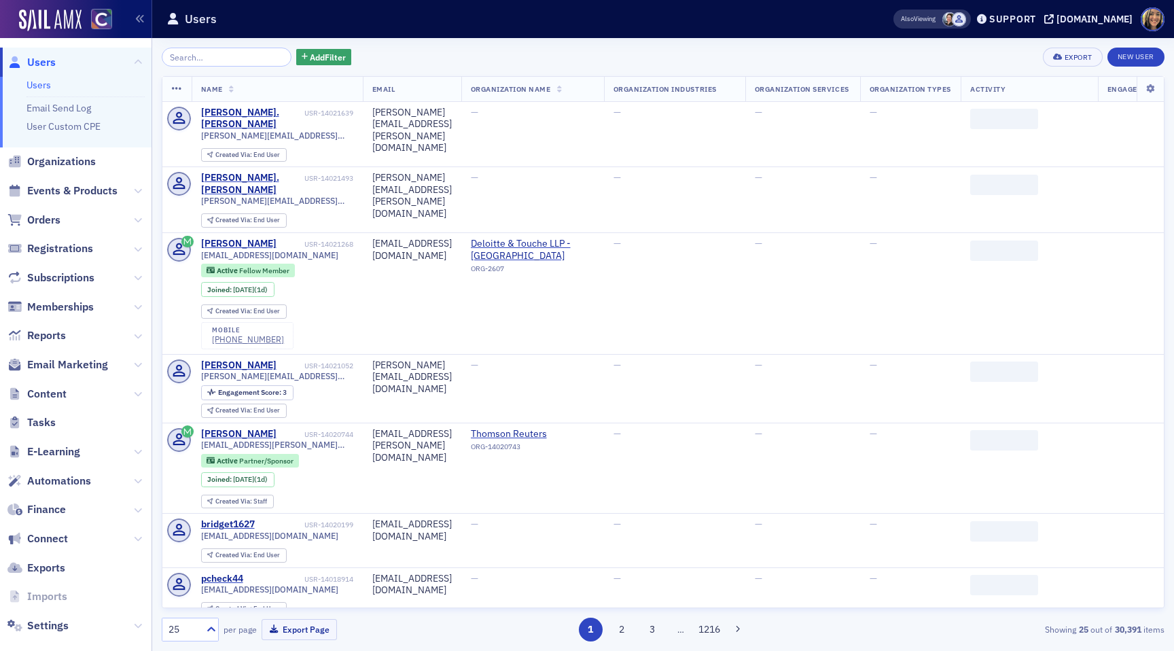
scroll to position [18, 0]
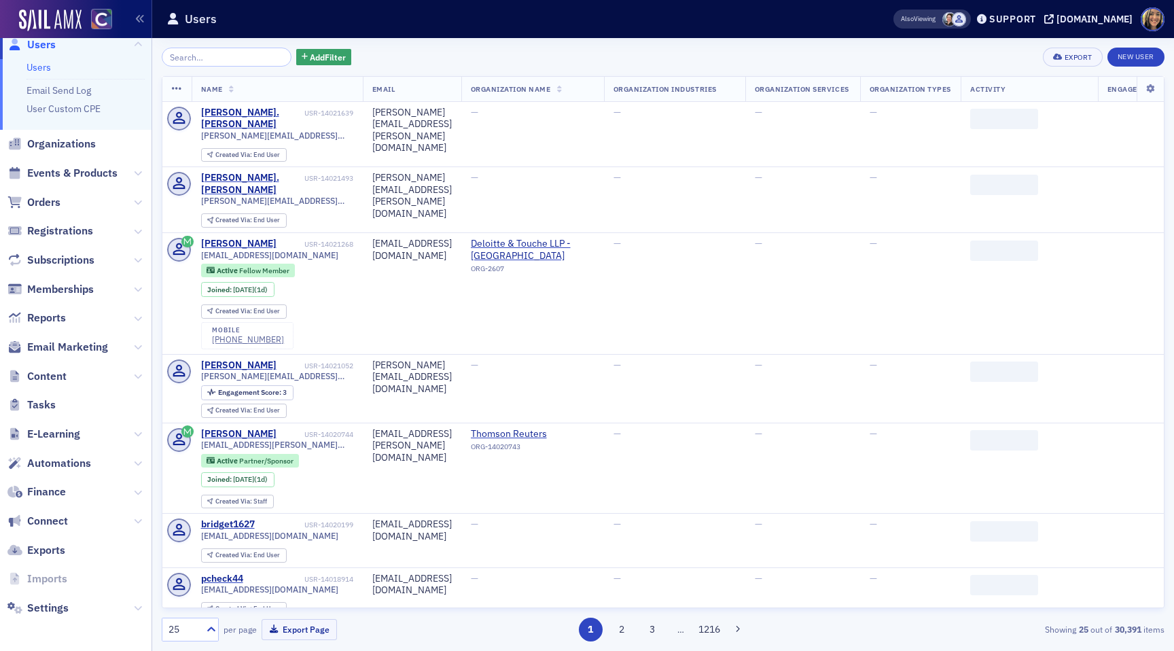
click at [46, 384] on span "Content" at bounding box center [76, 376] width 152 height 29
click at [45, 370] on span "Content" at bounding box center [46, 376] width 39 height 15
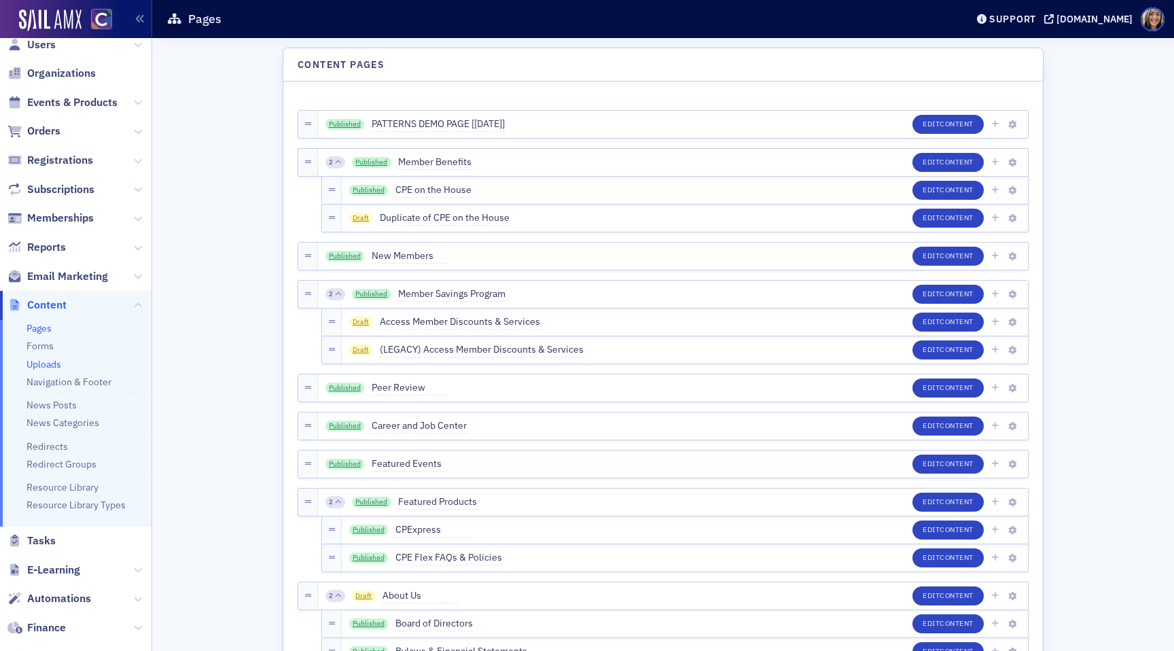
click at [40, 368] on link "Uploads" at bounding box center [44, 364] width 35 height 12
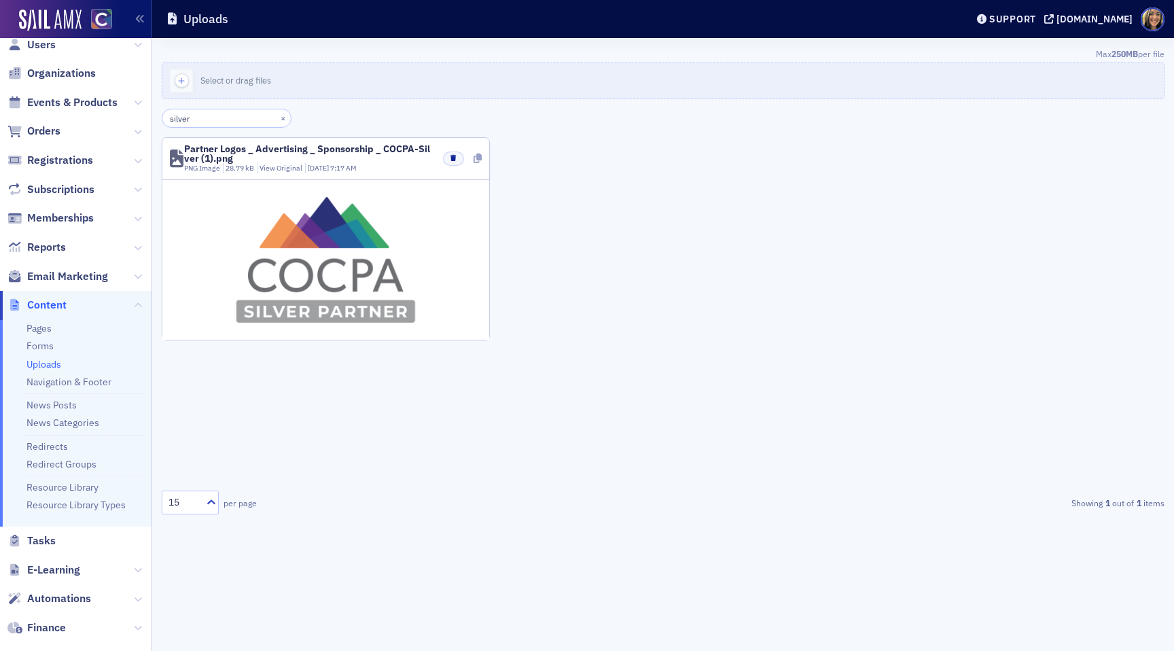
type input "silver"
click at [474, 160] on icon at bounding box center [478, 159] width 8 height 10
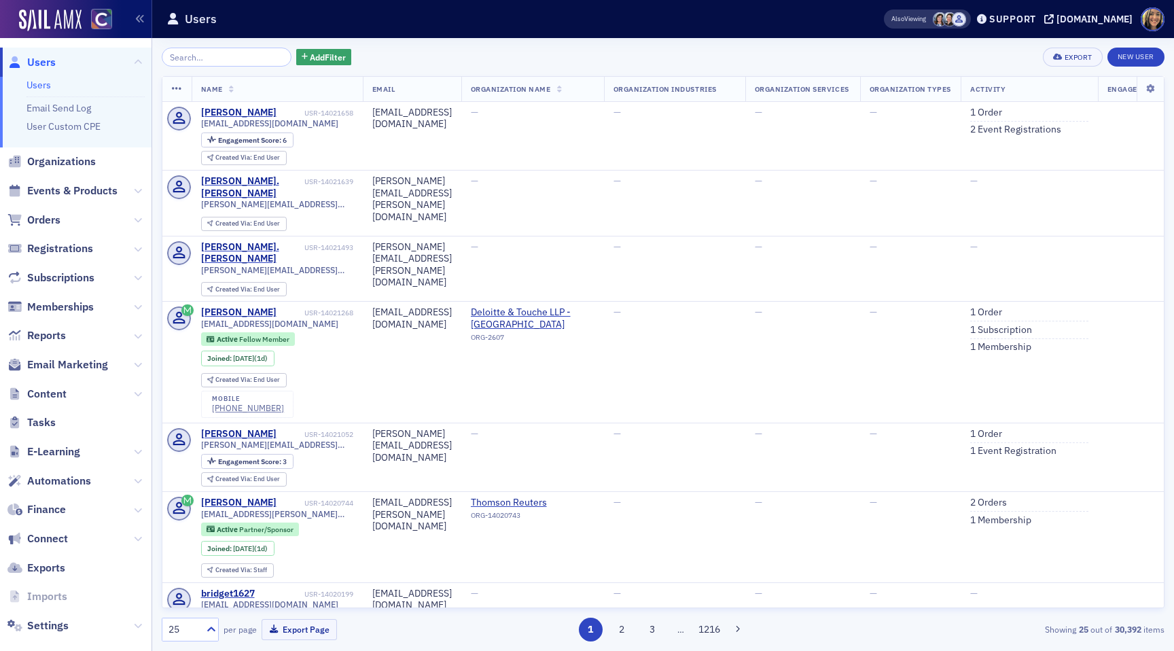
click at [46, 182] on span "Events & Products" at bounding box center [76, 191] width 152 height 29
click at [47, 197] on span "Events & Products" at bounding box center [72, 190] width 90 height 15
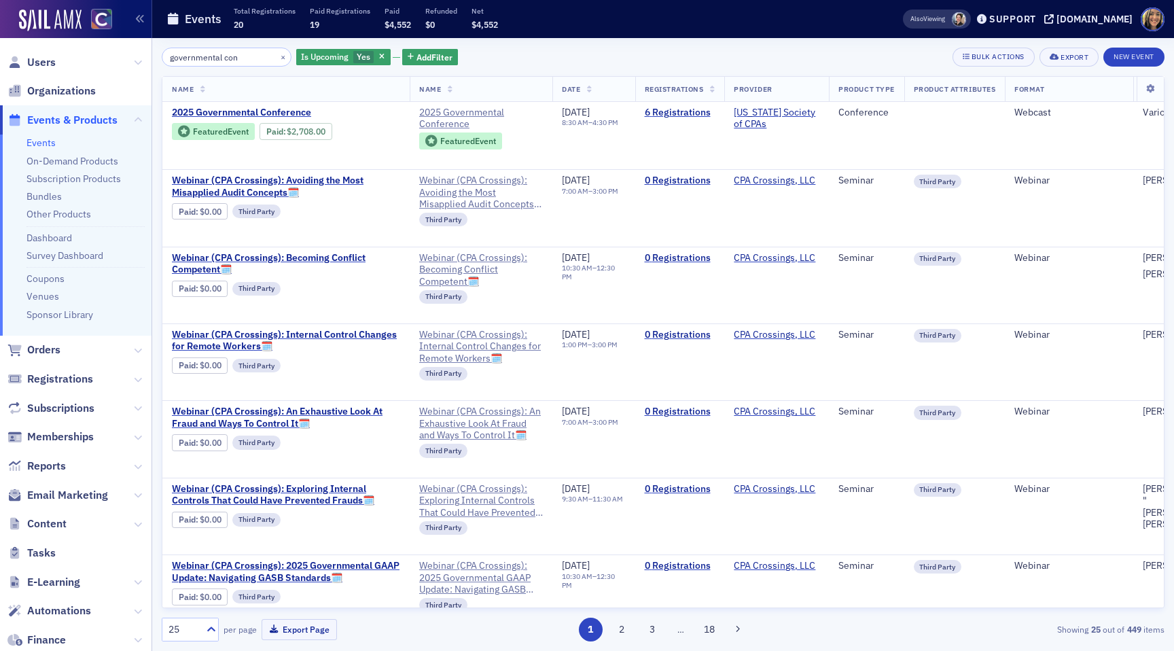
type input "governmental con"
